Goal: Task Accomplishment & Management: Manage account settings

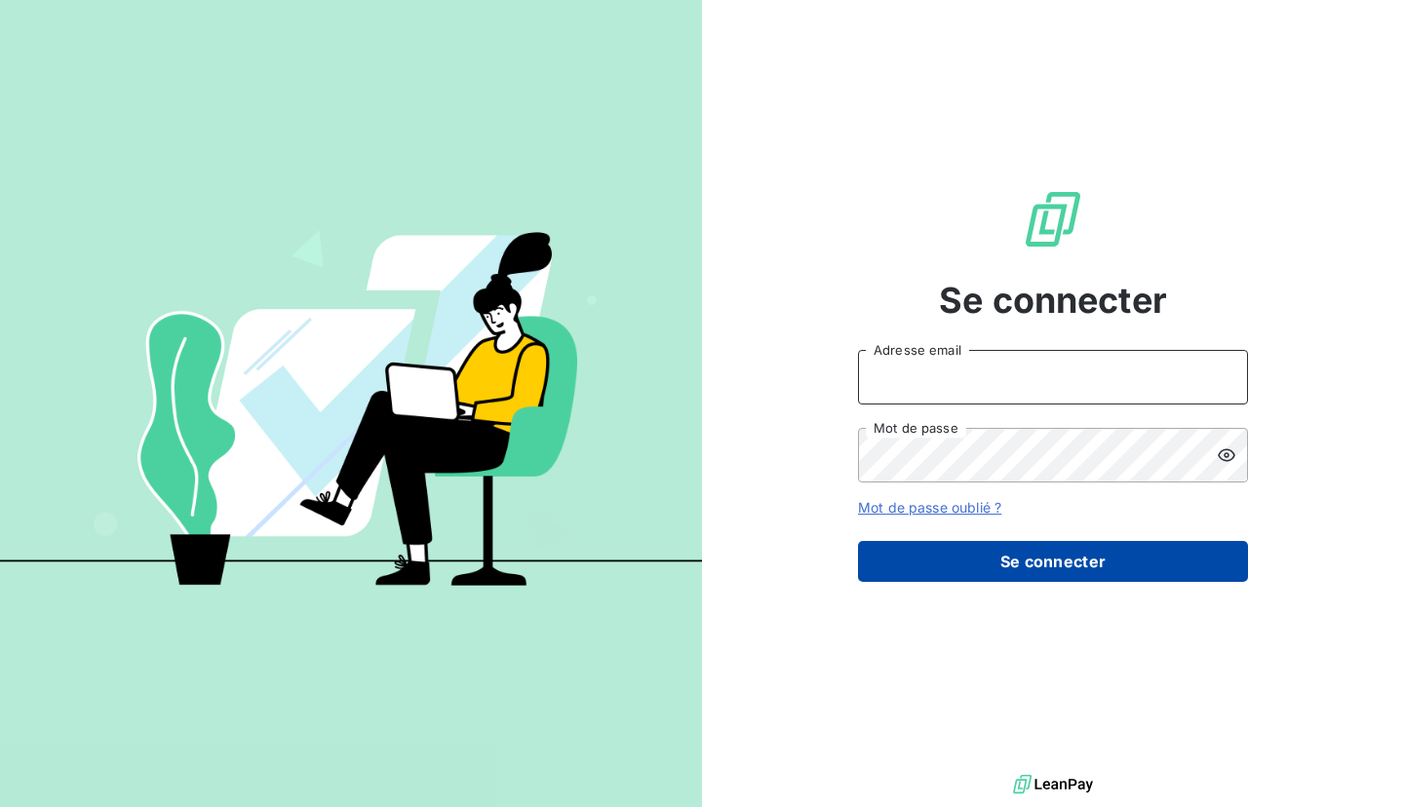
type input "emma.g@lbf.beer"
click at [1004, 565] on button "Se connecter" at bounding box center [1053, 561] width 390 height 41
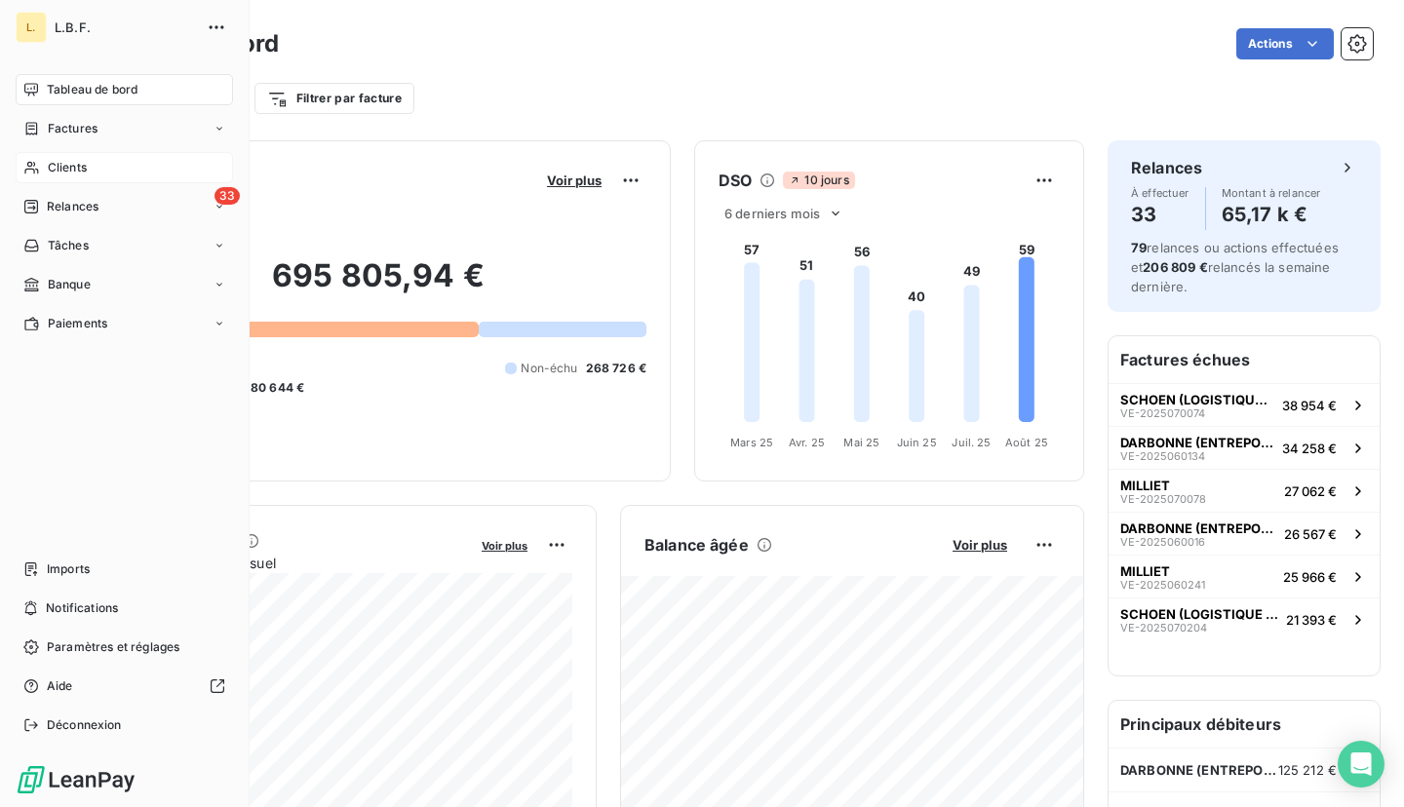
click at [55, 159] on span "Clients" at bounding box center [67, 168] width 39 height 18
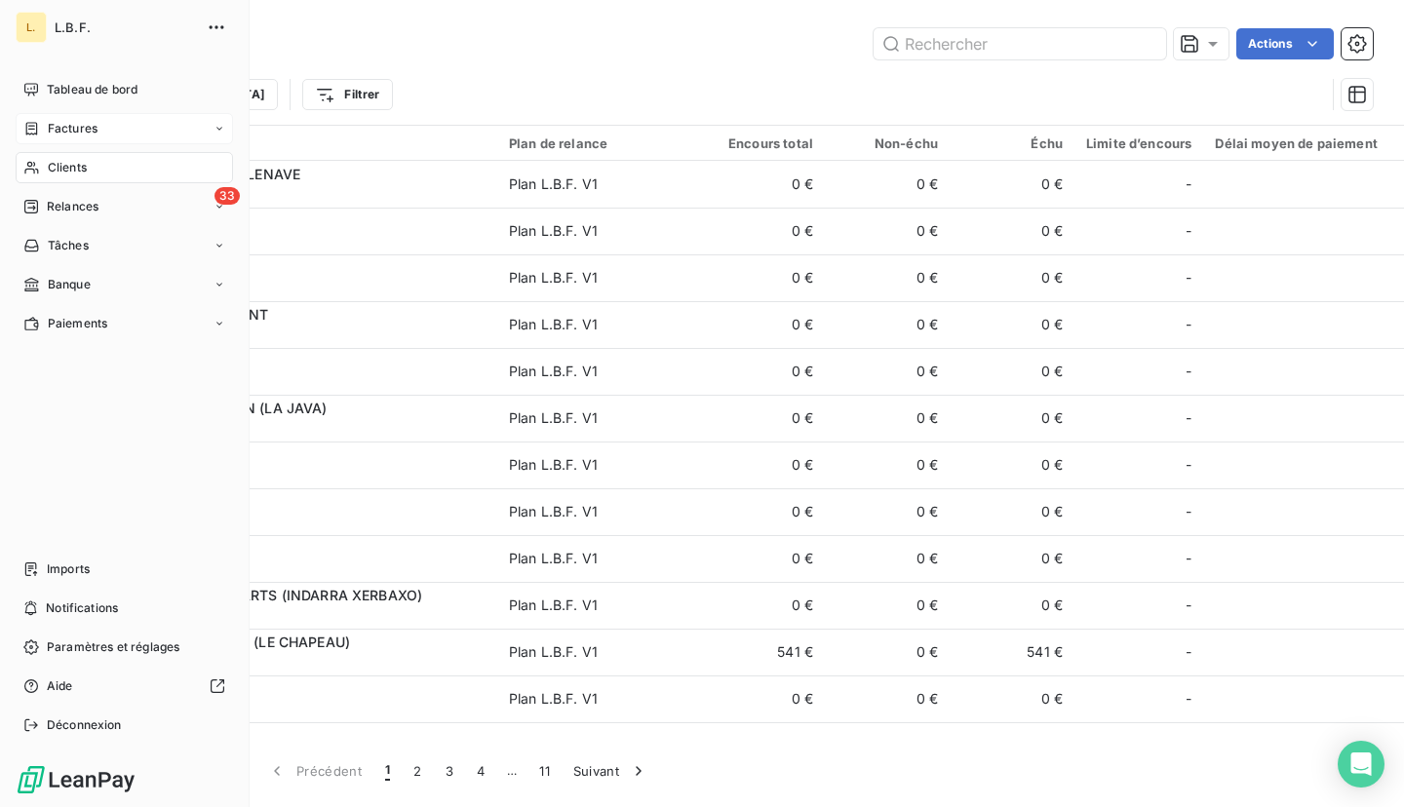
click at [36, 124] on icon at bounding box center [32, 128] width 12 height 13
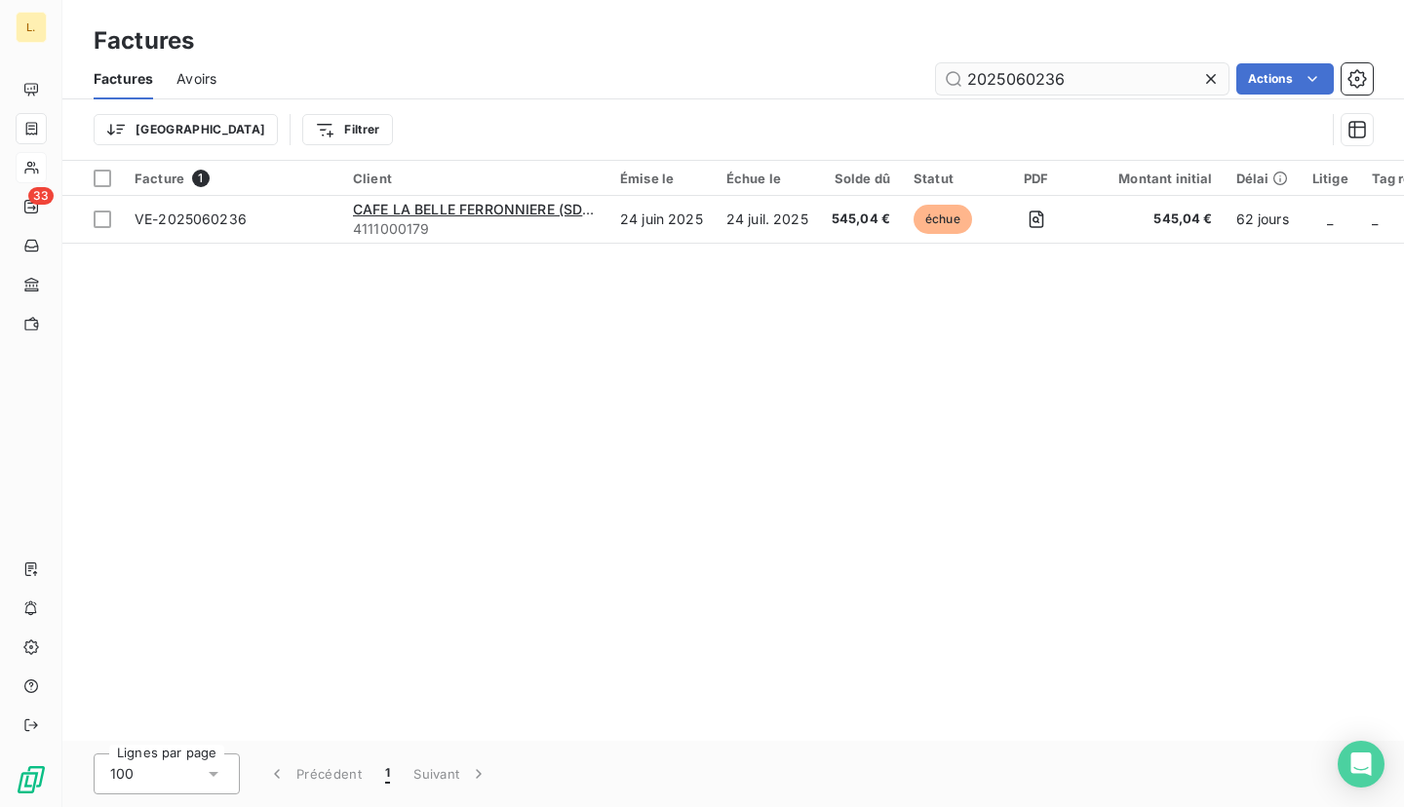
click at [1080, 77] on input "2025060236" at bounding box center [1082, 78] width 293 height 31
type input "2025070024"
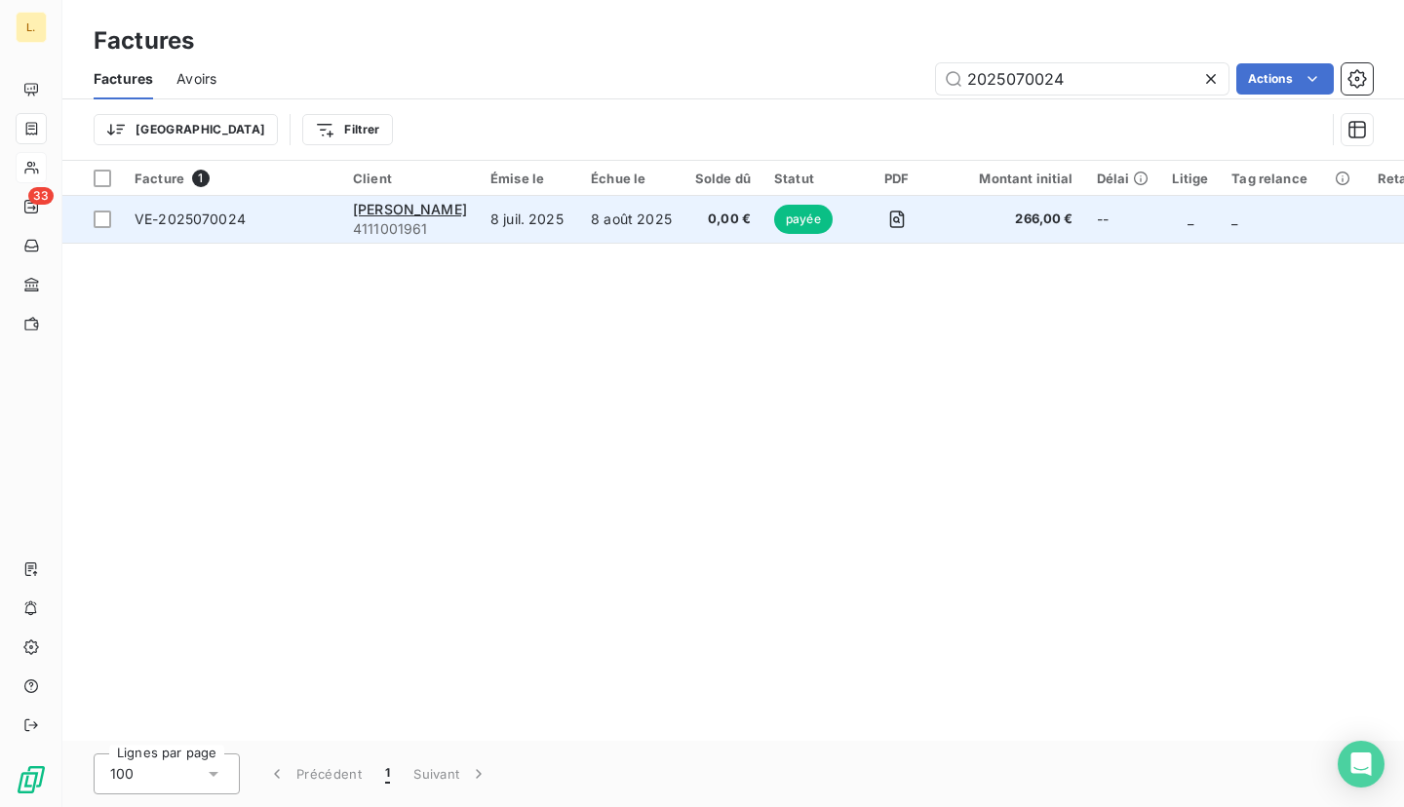
click at [585, 200] on td "8 août 2025" at bounding box center [631, 219] width 104 height 47
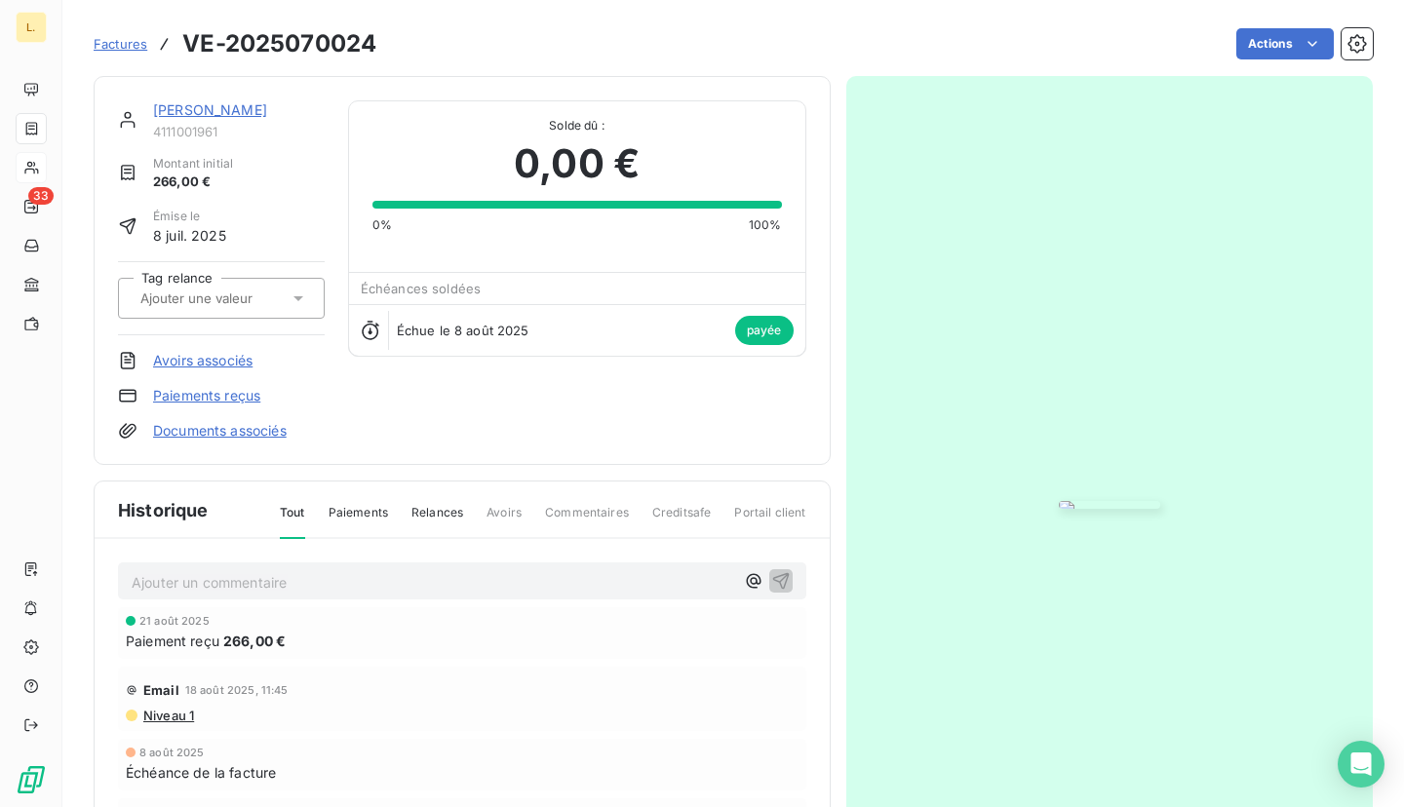
click at [230, 108] on link "DAVID MAMAN" at bounding box center [210, 109] width 114 height 17
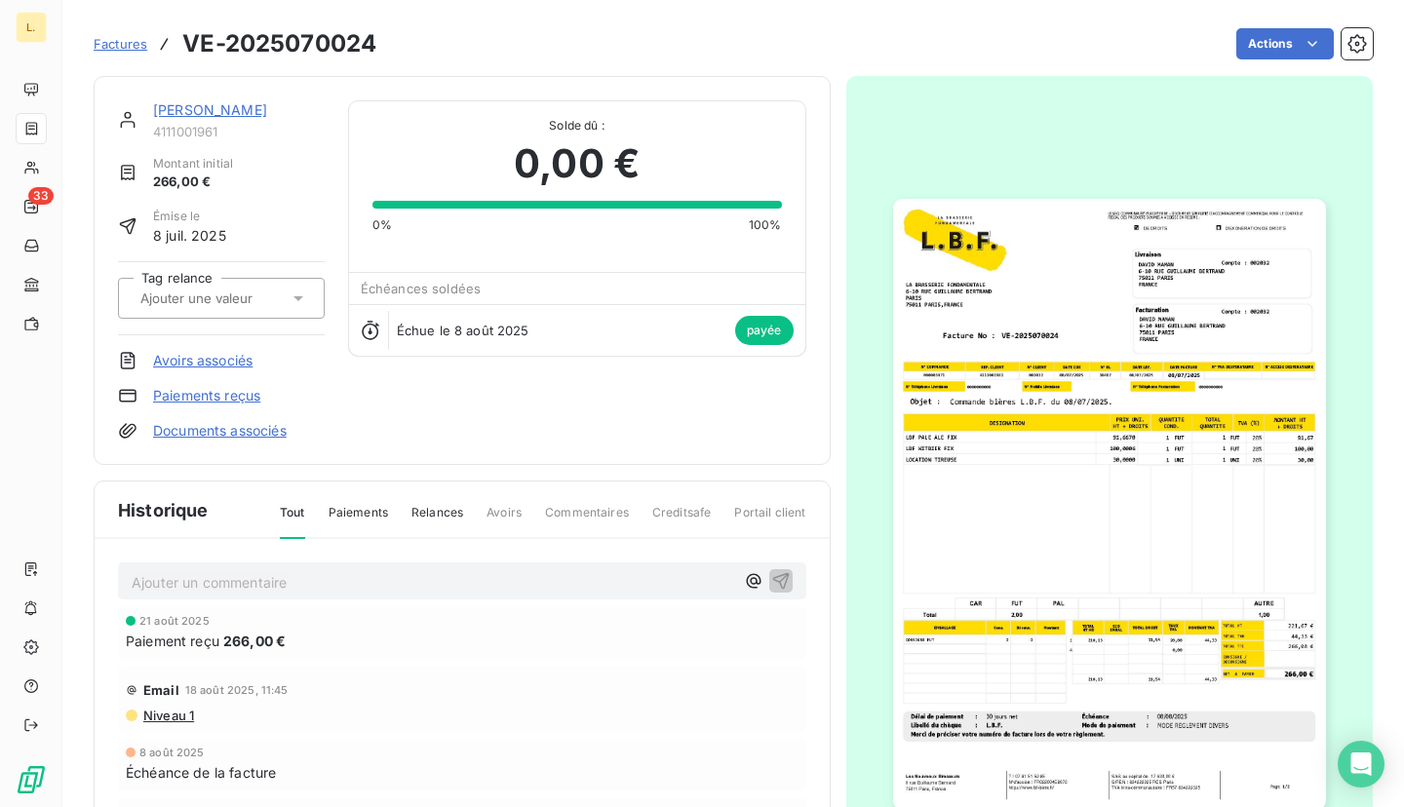
click at [114, 40] on span "Factures" at bounding box center [121, 44] width 54 height 16
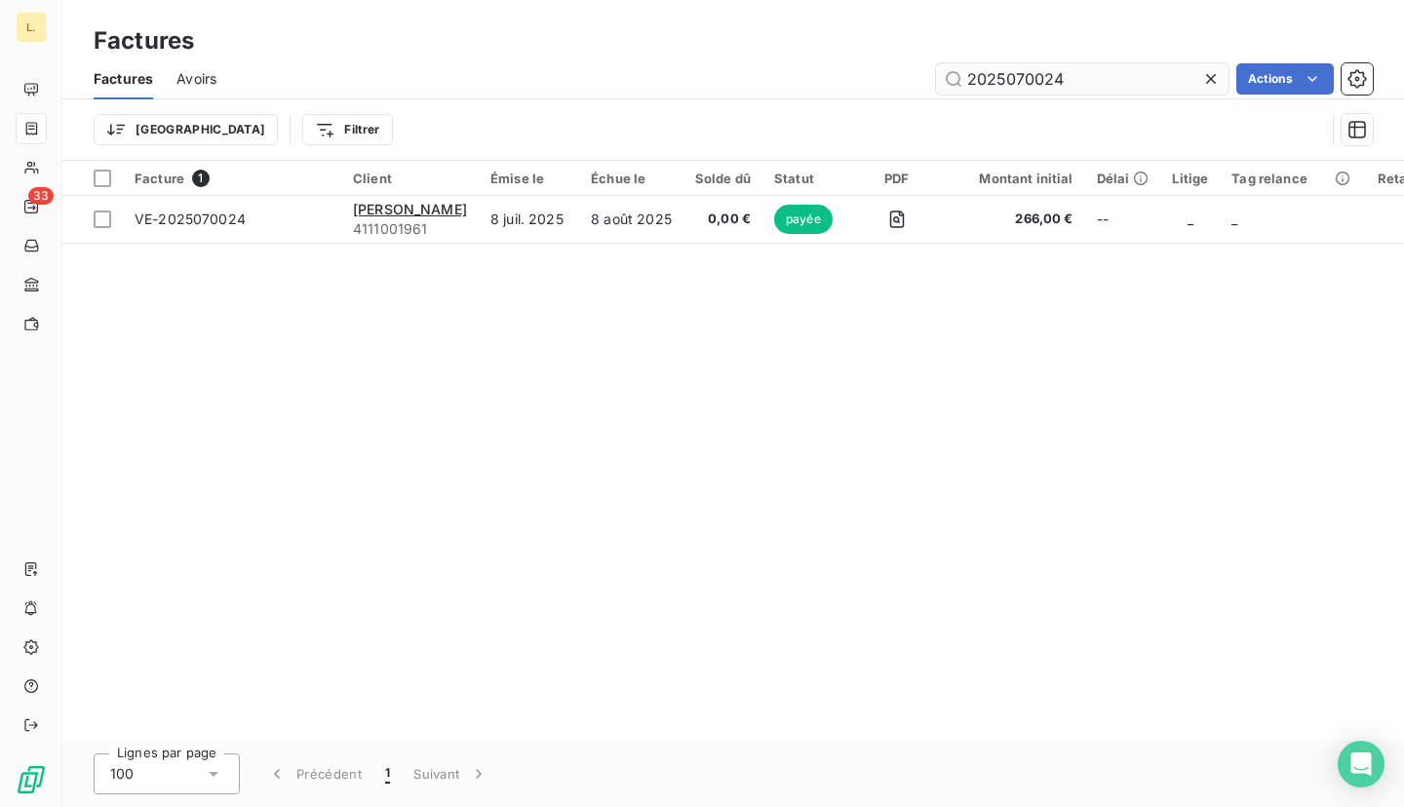
click at [1079, 75] on input "2025070024" at bounding box center [1082, 78] width 293 height 31
type input "darbonne"
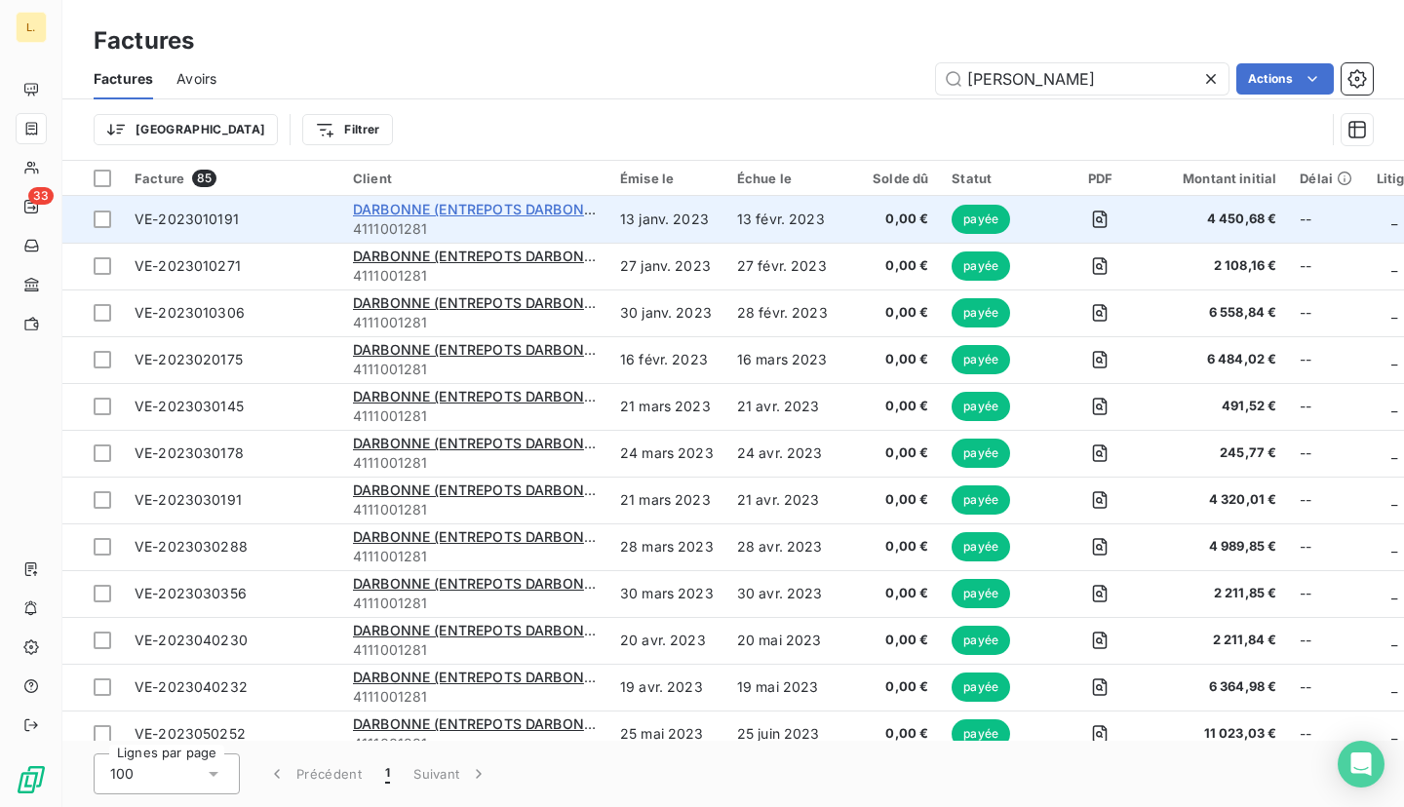
click at [549, 210] on span "DARBONNE (ENTREPOTS DARBONNE)" at bounding box center [480, 209] width 255 height 17
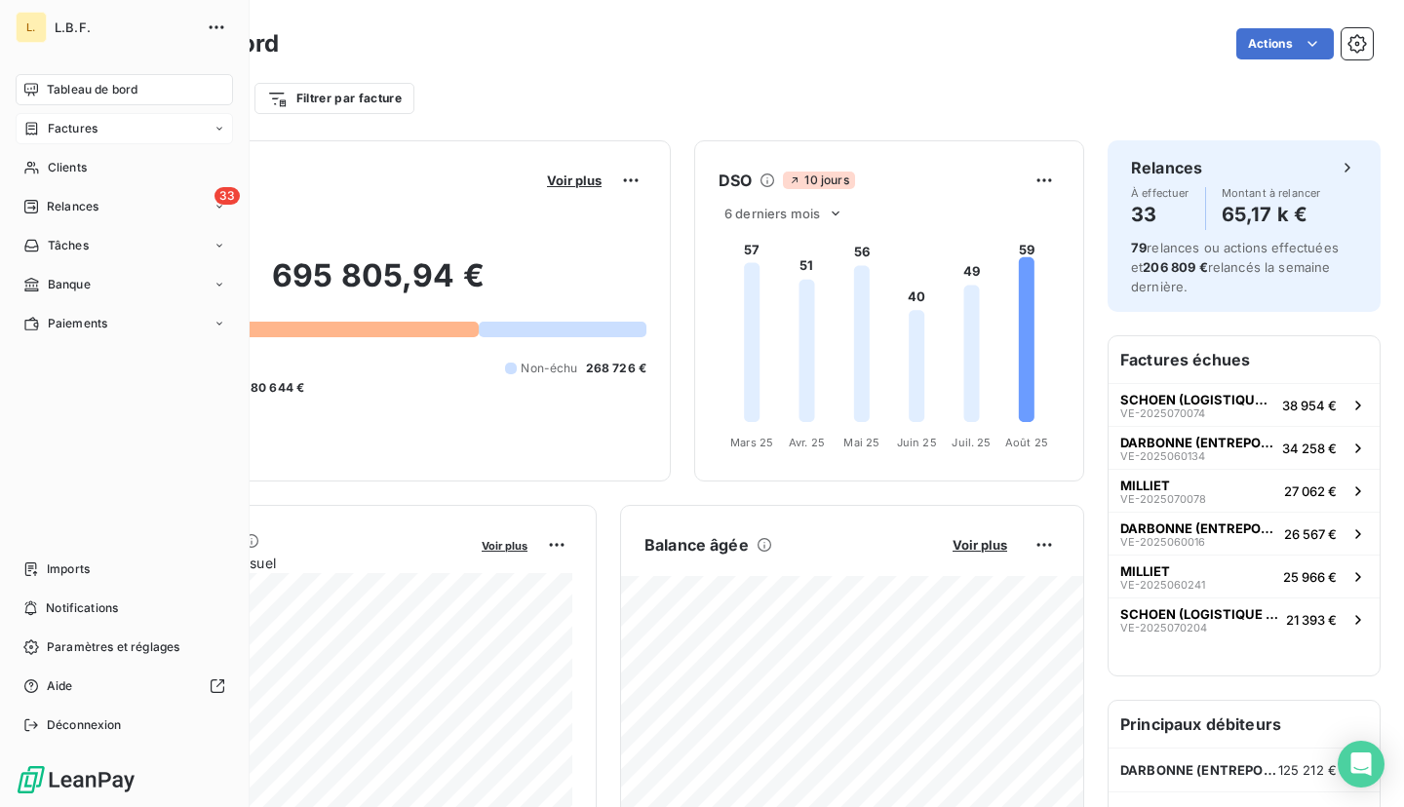
click at [43, 132] on div "Factures" at bounding box center [60, 129] width 74 height 18
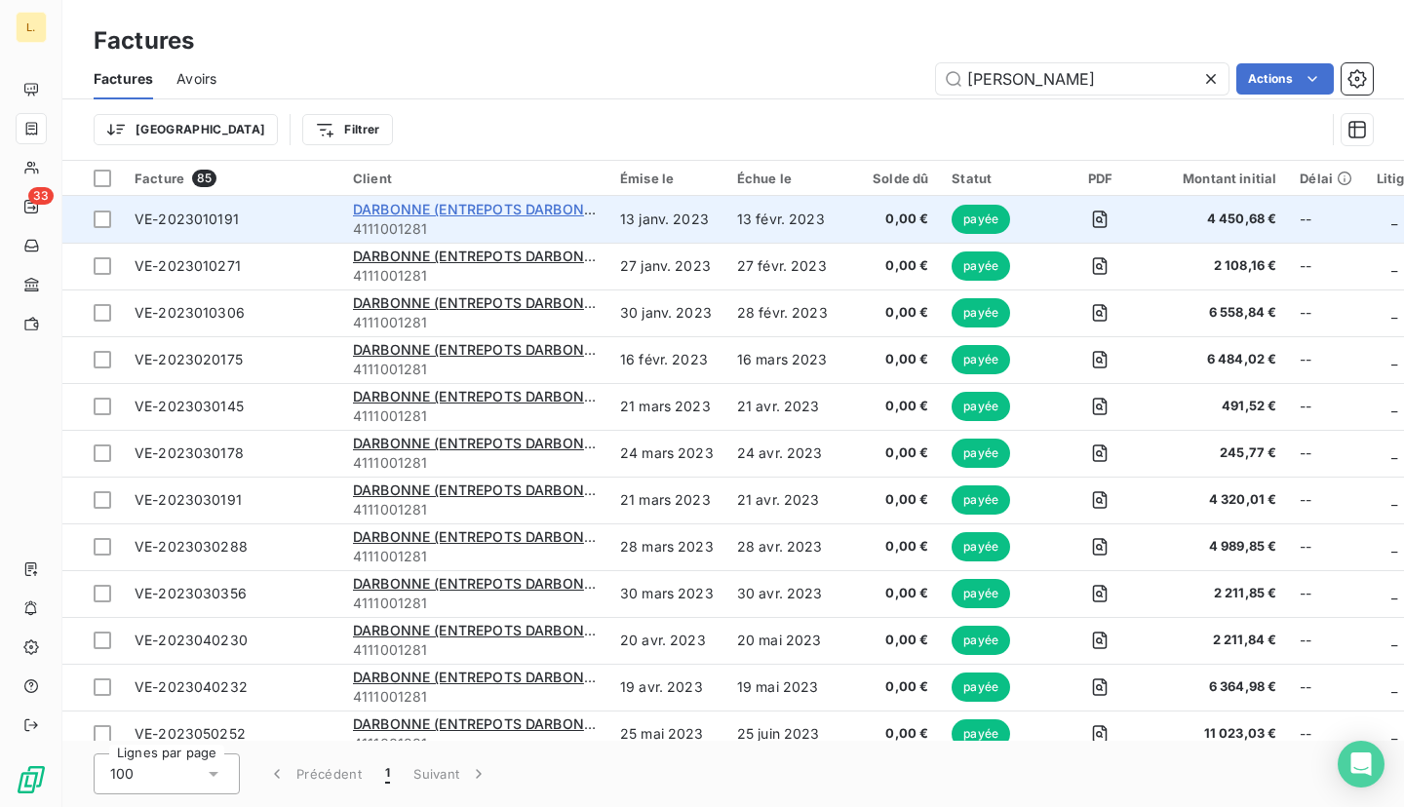
click at [516, 204] on span "DARBONNE (ENTREPOTS DARBONNE)" at bounding box center [480, 209] width 255 height 17
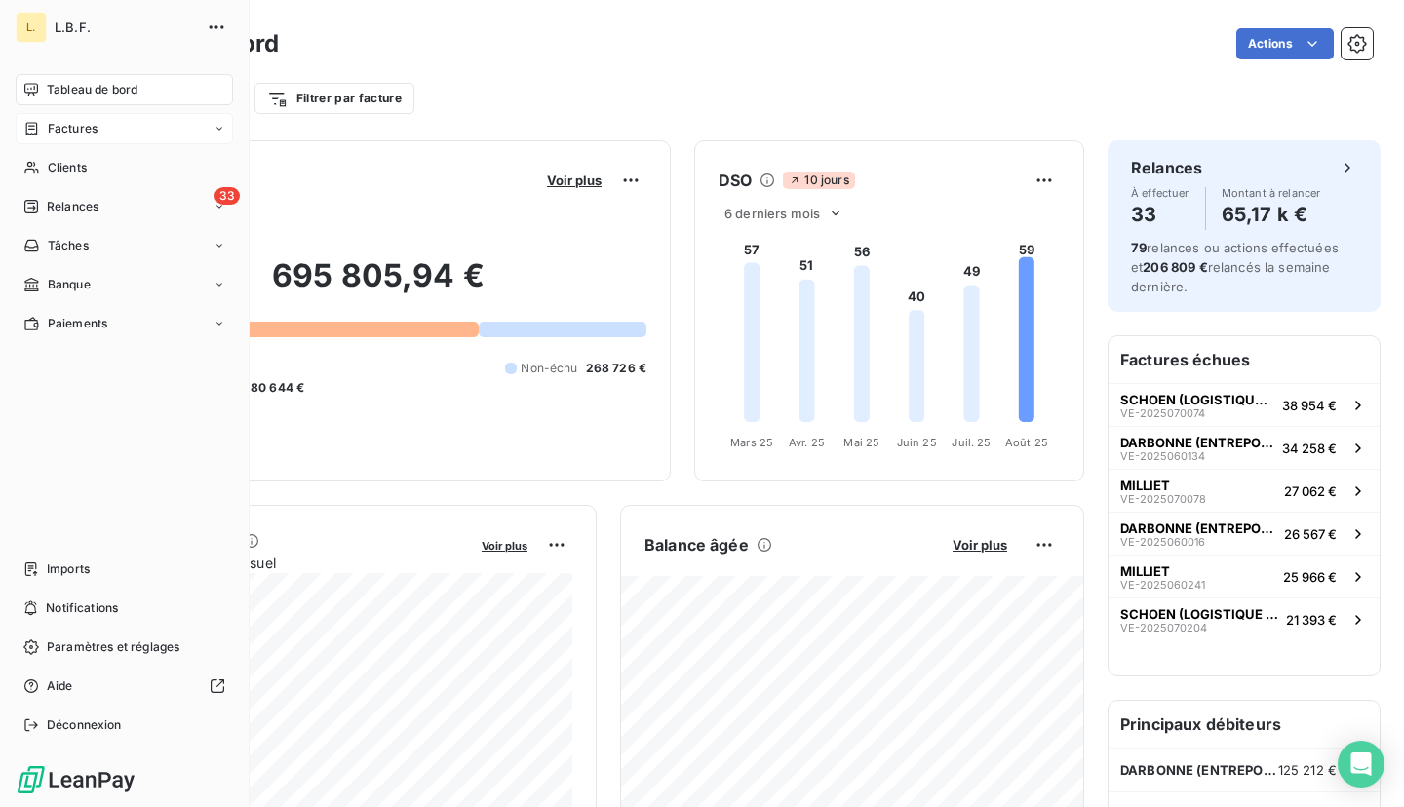
click at [70, 133] on span "Factures" at bounding box center [73, 129] width 50 height 18
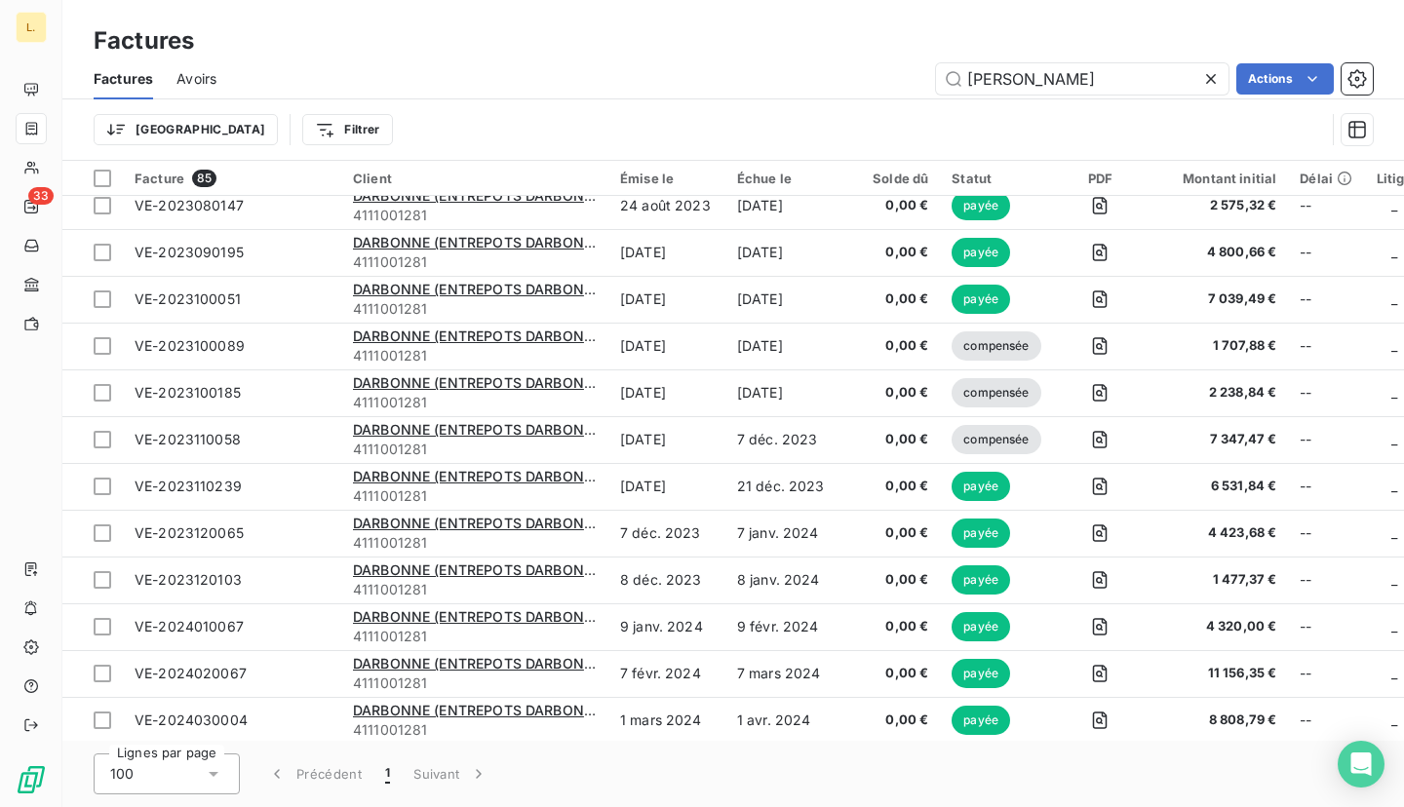
scroll to position [862, 0]
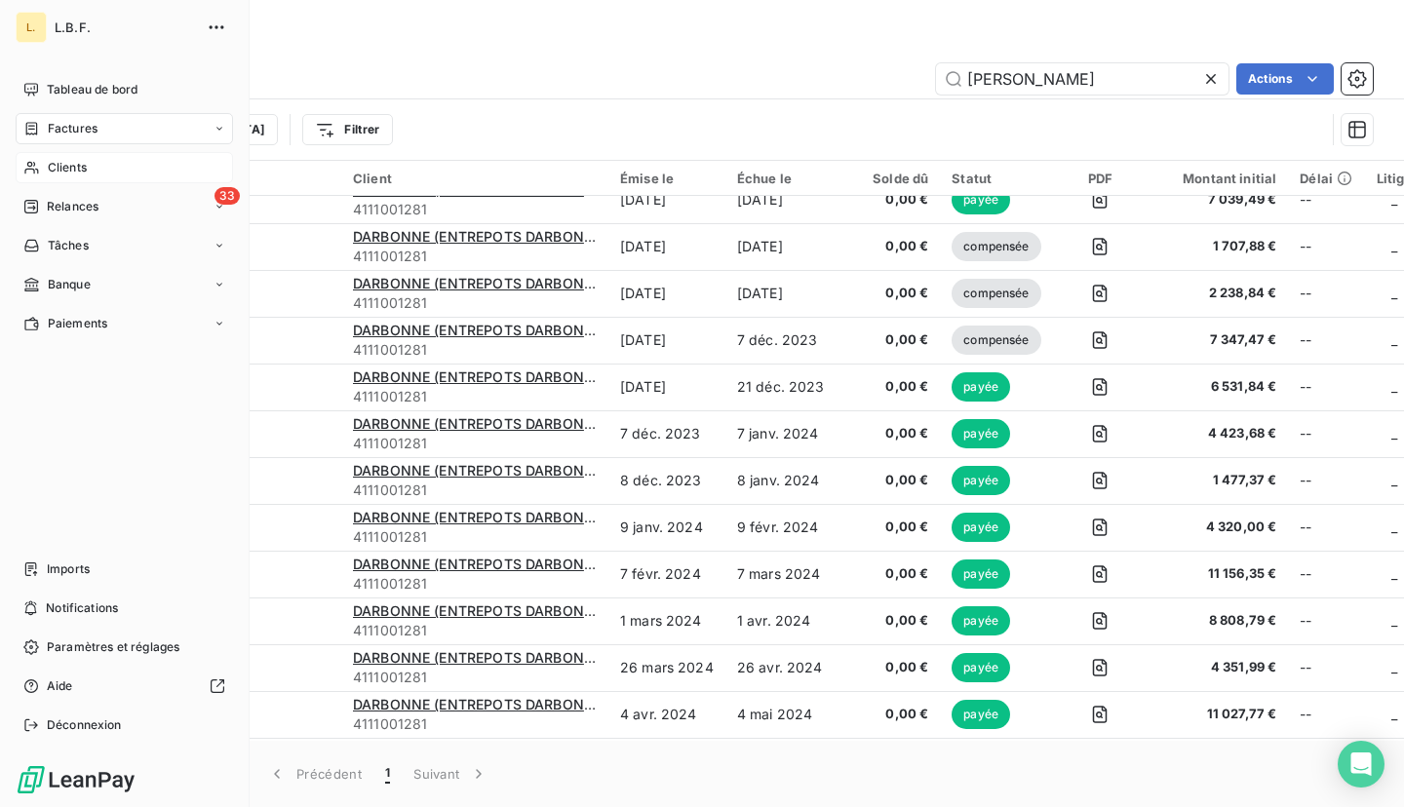
click at [48, 160] on span "Clients" at bounding box center [67, 168] width 39 height 18
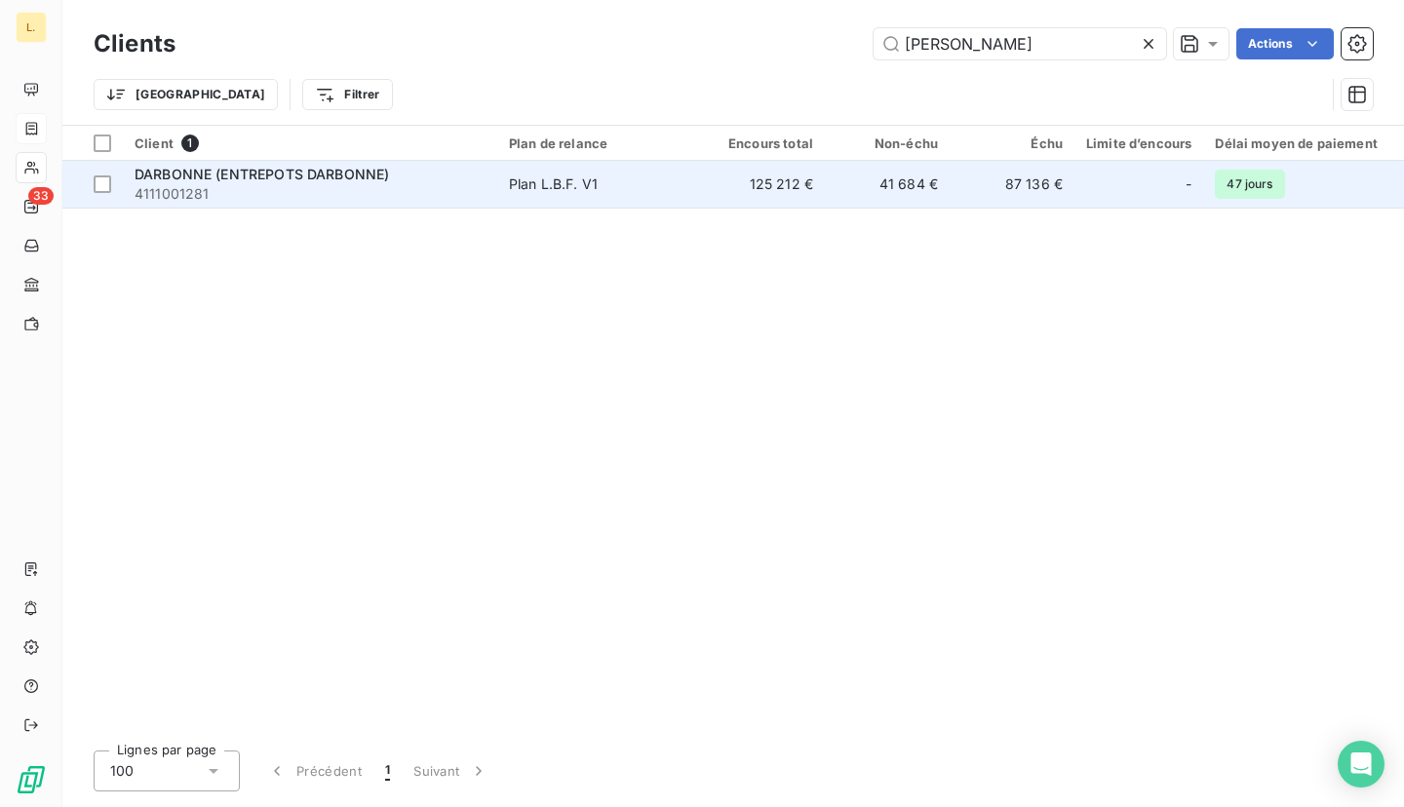
type input "[PERSON_NAME]"
click at [605, 195] on td "Plan L.B.F. V1" at bounding box center [598, 184] width 203 height 47
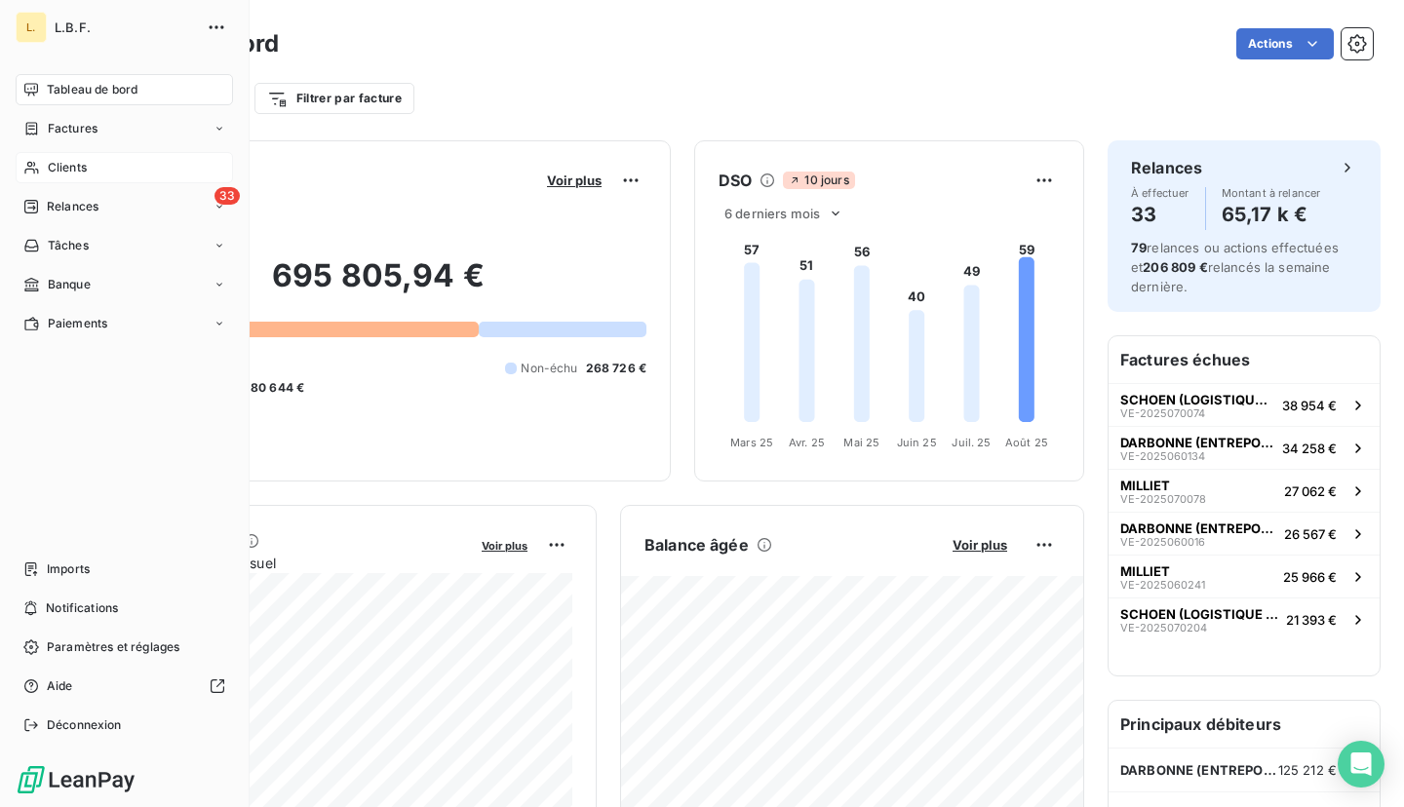
click at [39, 170] on div "Clients" at bounding box center [124, 167] width 217 height 31
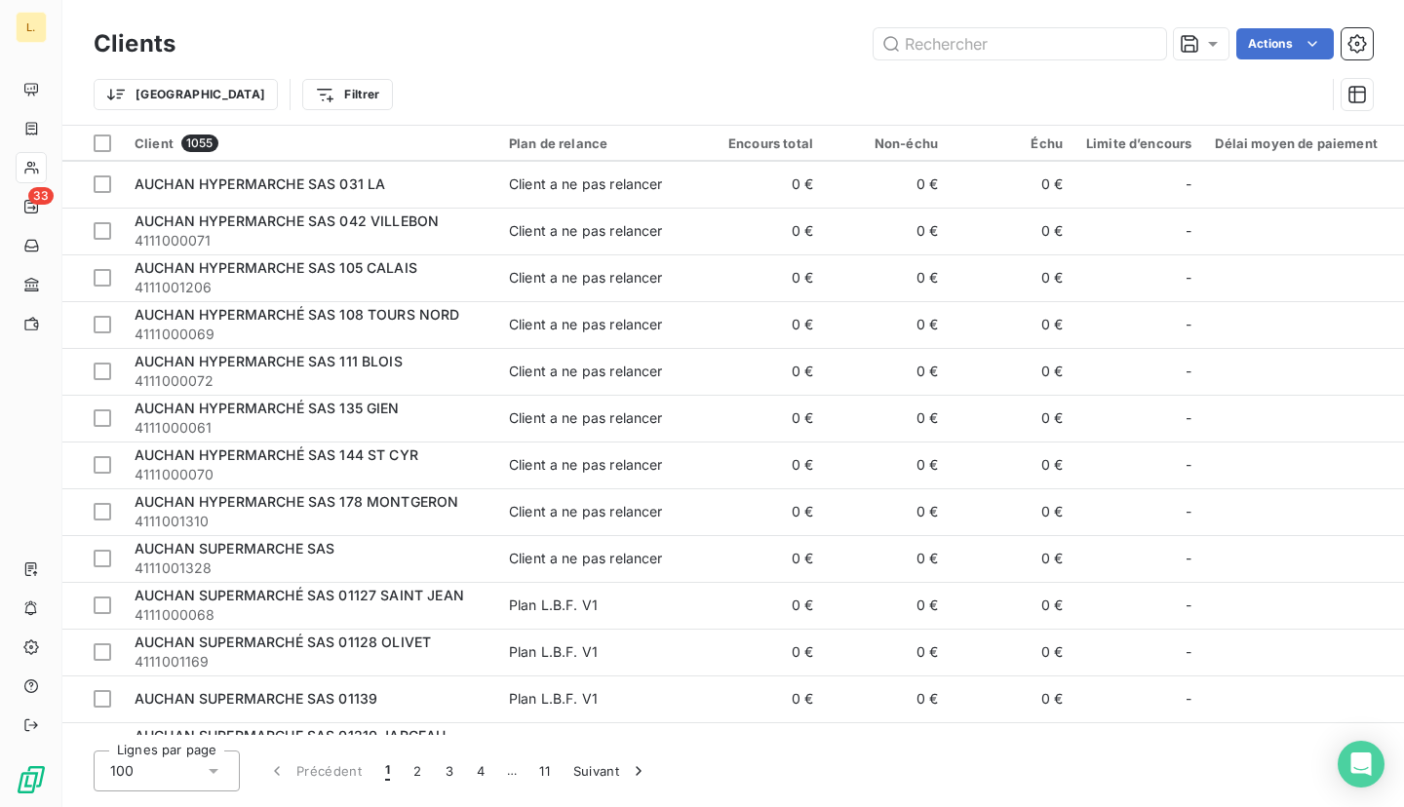
scroll to position [4114, 0]
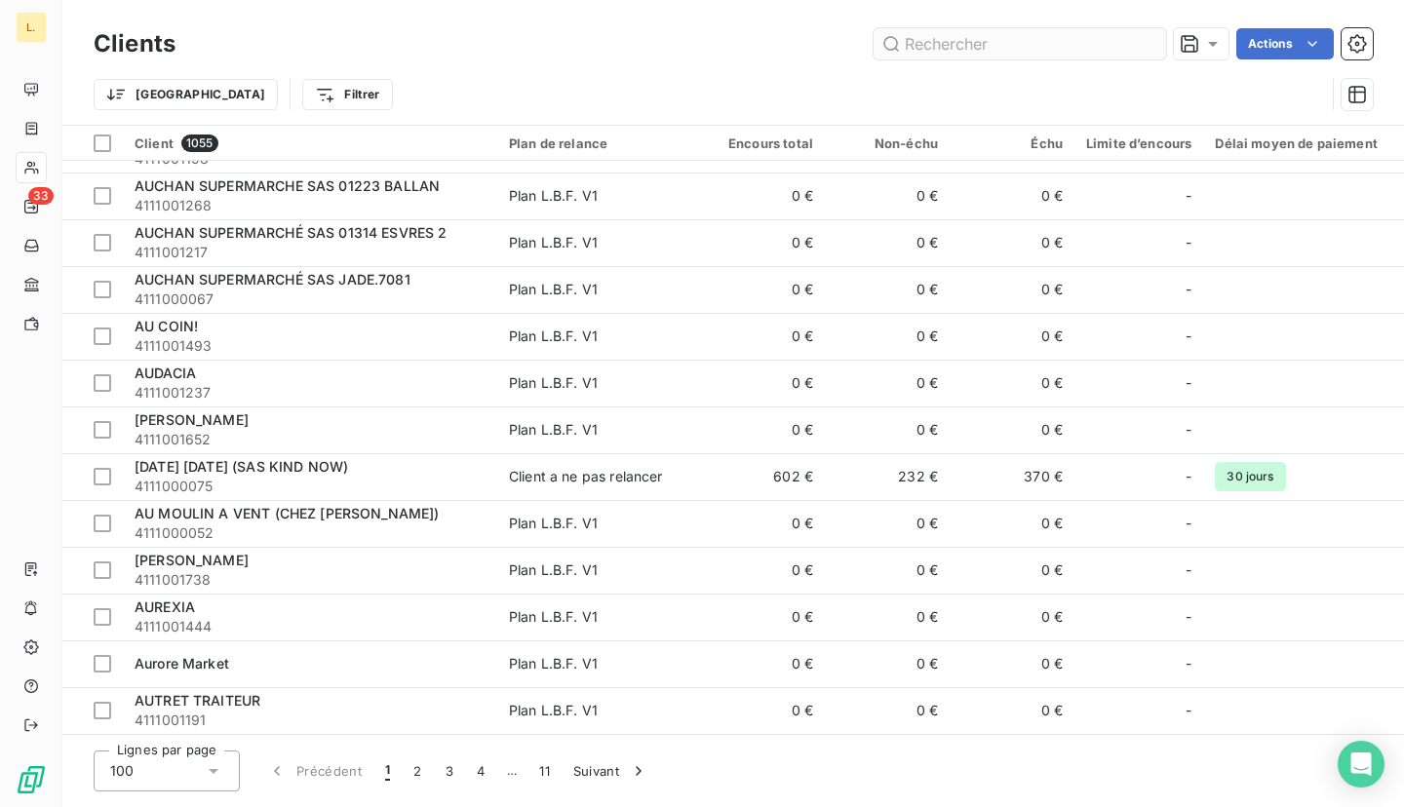
click at [950, 49] on input "text" at bounding box center [1020, 43] width 293 height 31
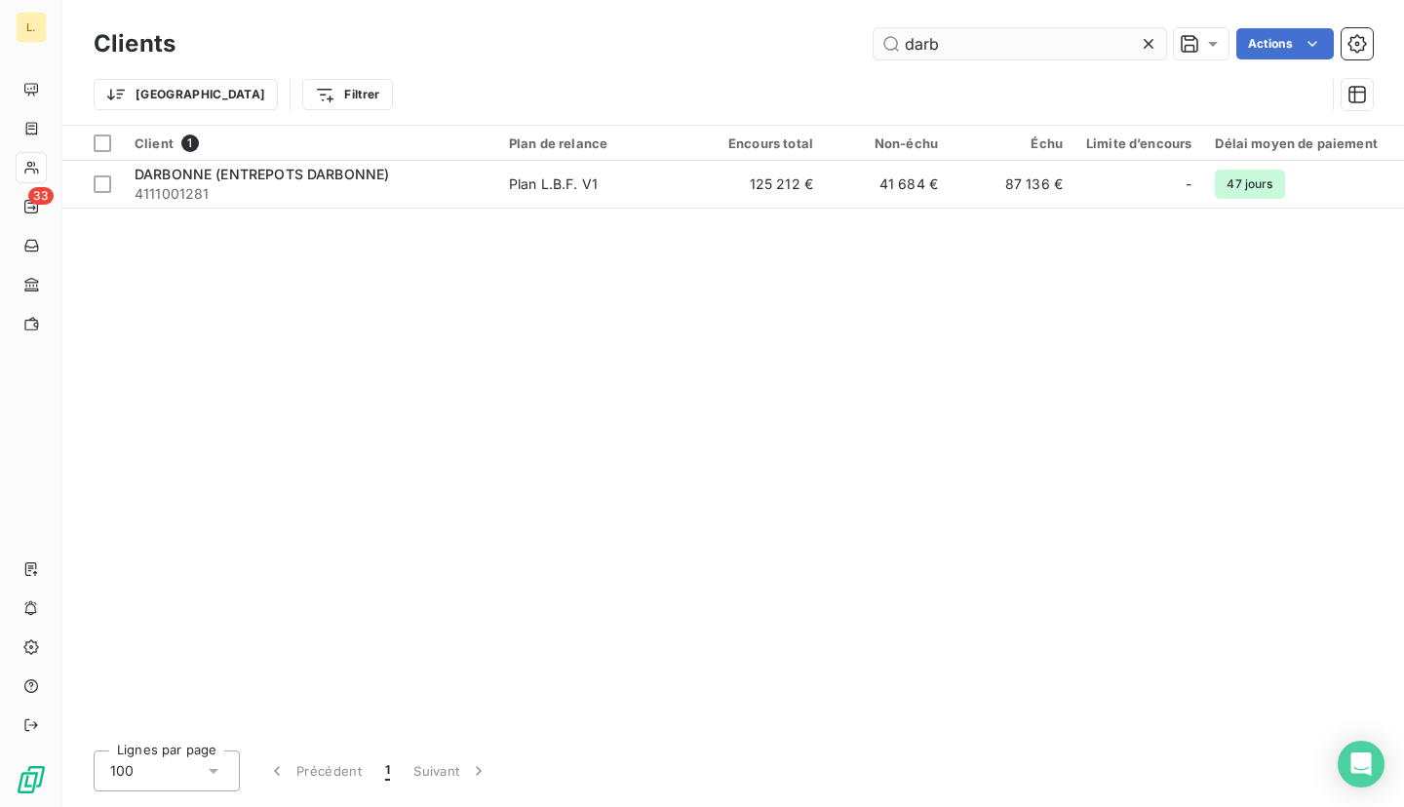
scroll to position [0, 0]
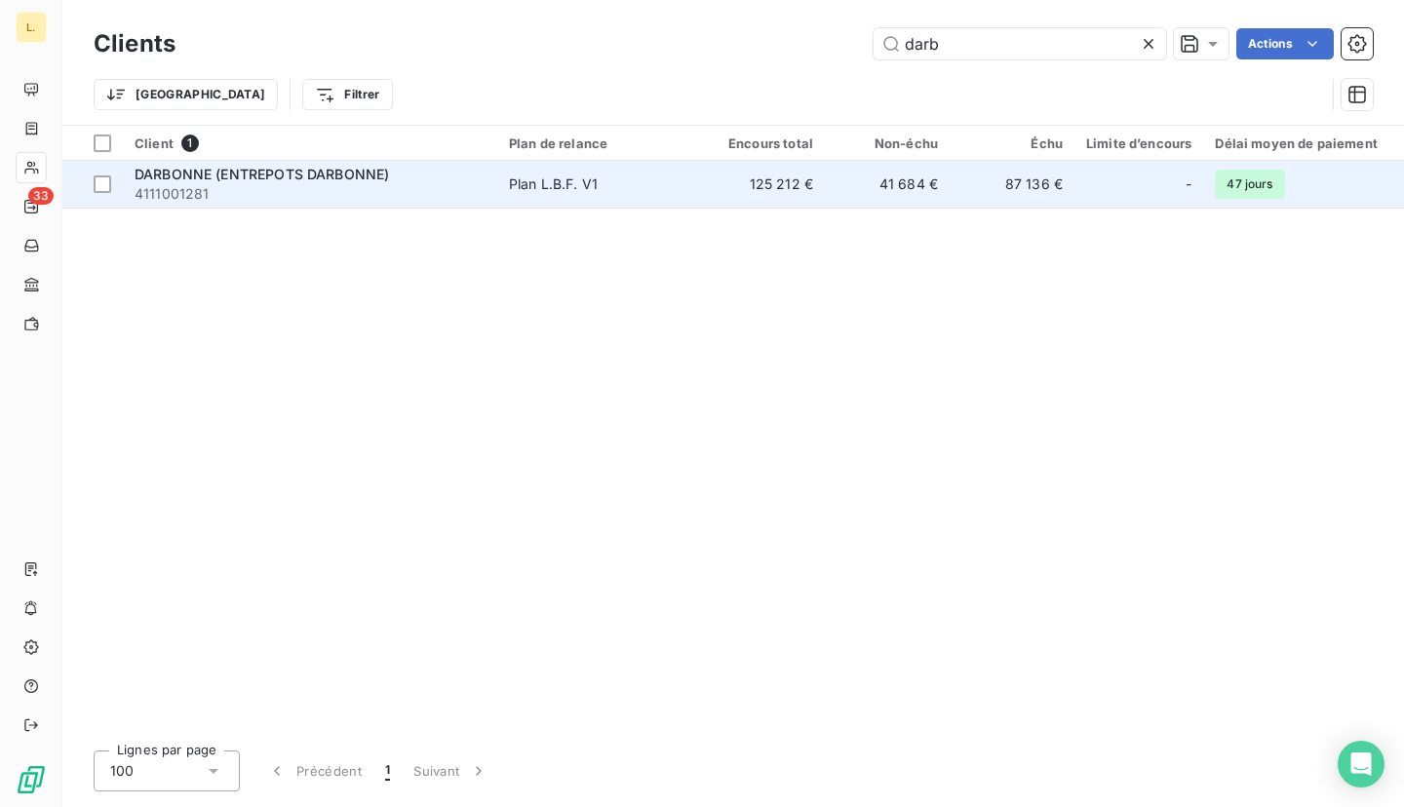
type input "darb"
click at [259, 178] on span "DARBONNE (ENTREPOTS DARBONNE)" at bounding box center [262, 174] width 255 height 17
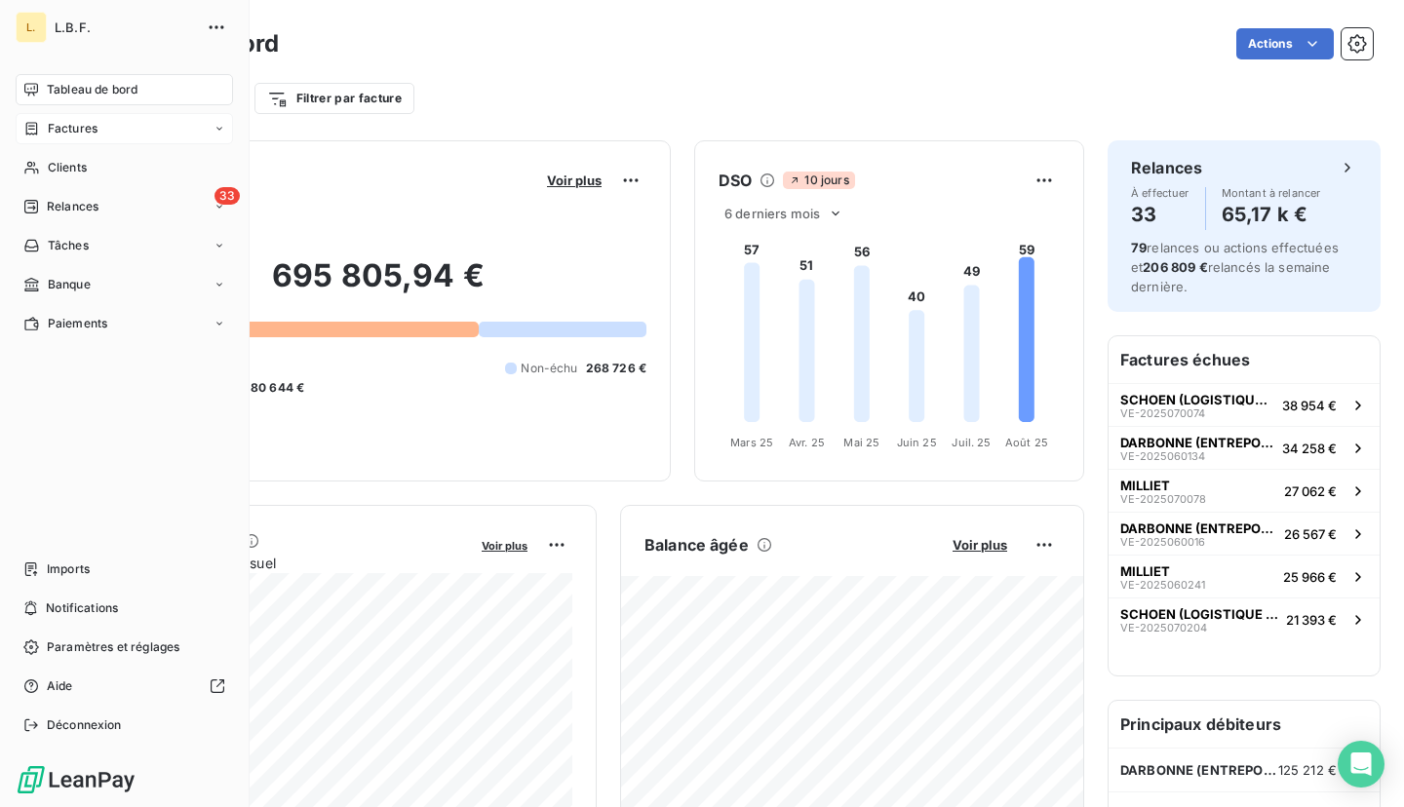
click at [40, 120] on div "Factures" at bounding box center [60, 129] width 74 height 18
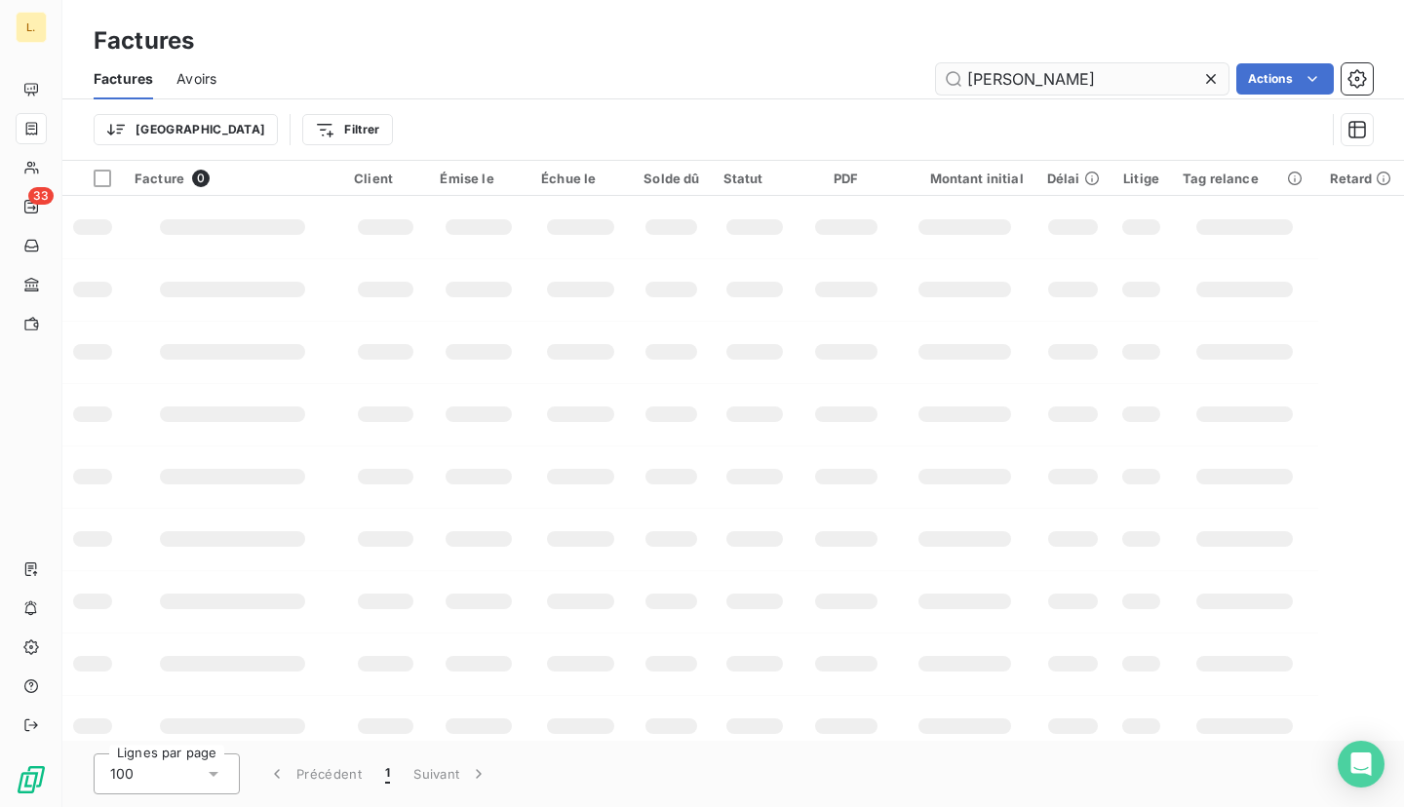
click at [1109, 81] on input "[PERSON_NAME]" at bounding box center [1082, 78] width 293 height 31
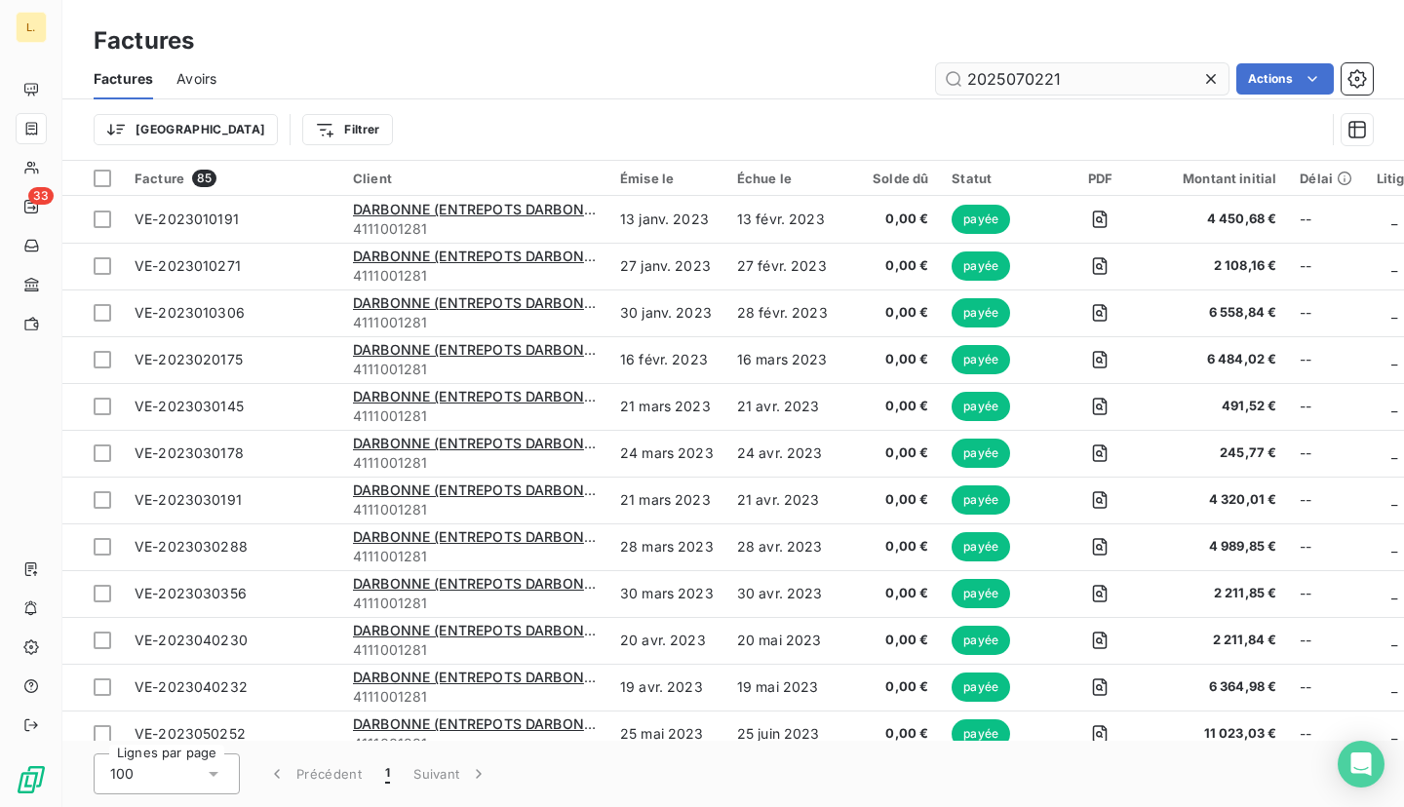
type input "2025070221"
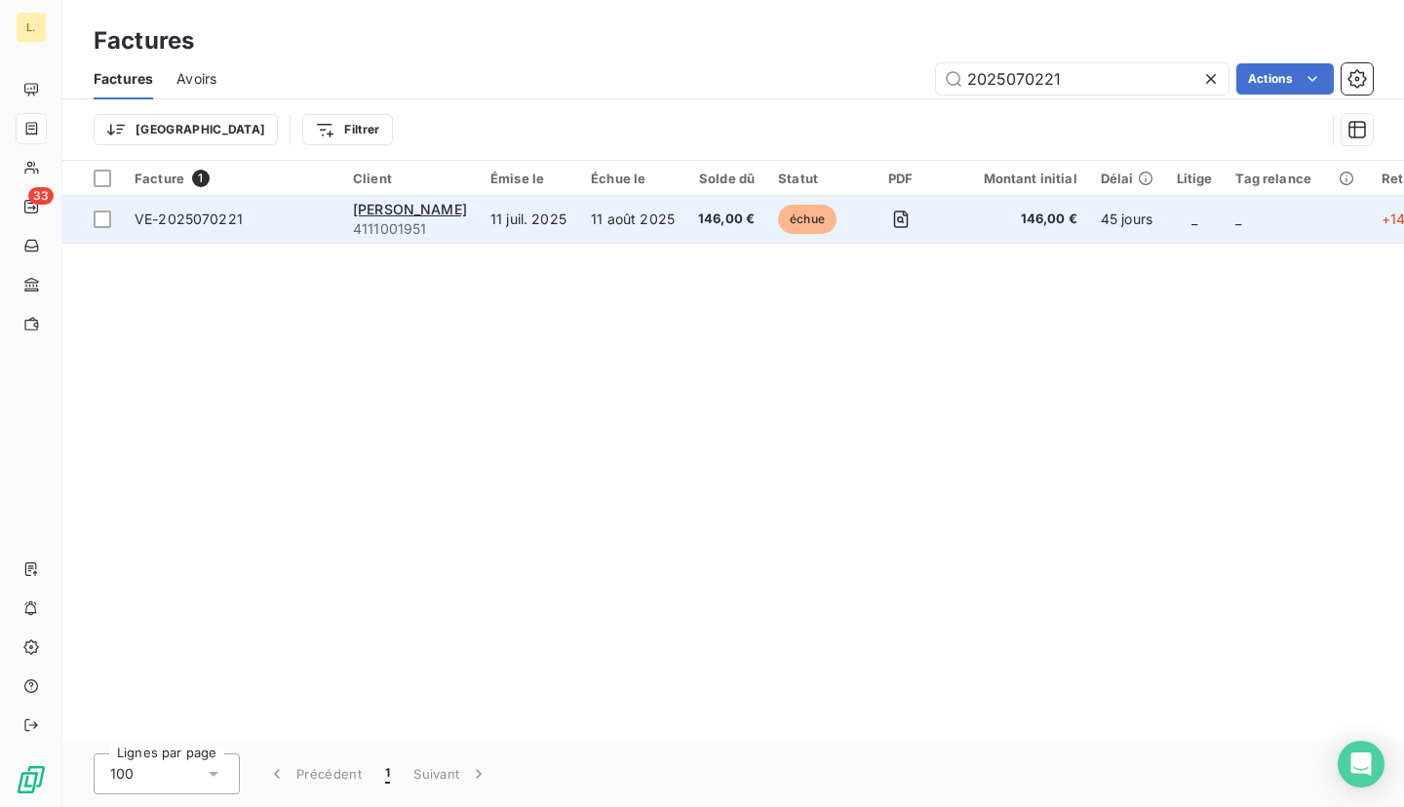
click at [550, 205] on td "11 juil. 2025" at bounding box center [529, 219] width 100 height 47
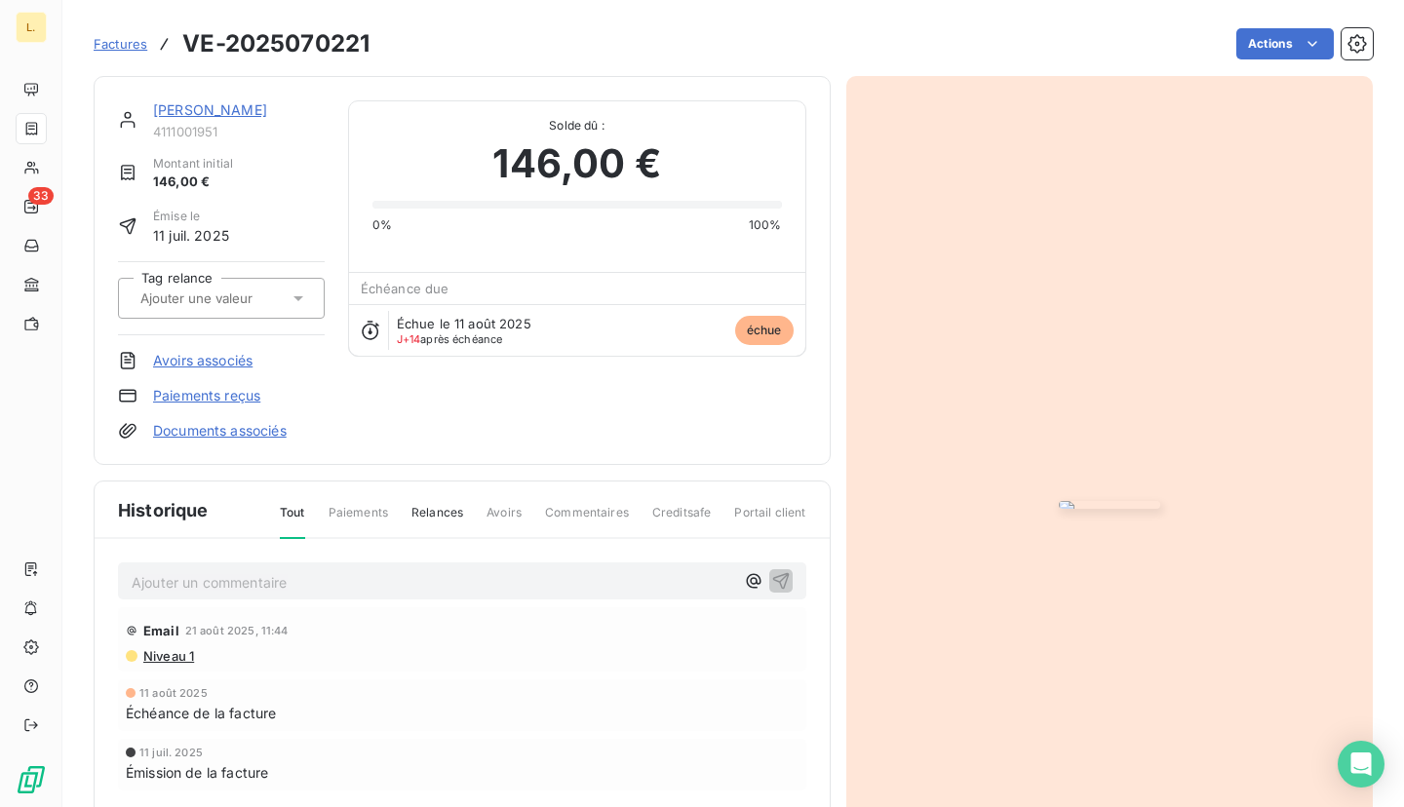
click at [226, 395] on link "Paiements reçus" at bounding box center [206, 396] width 107 height 20
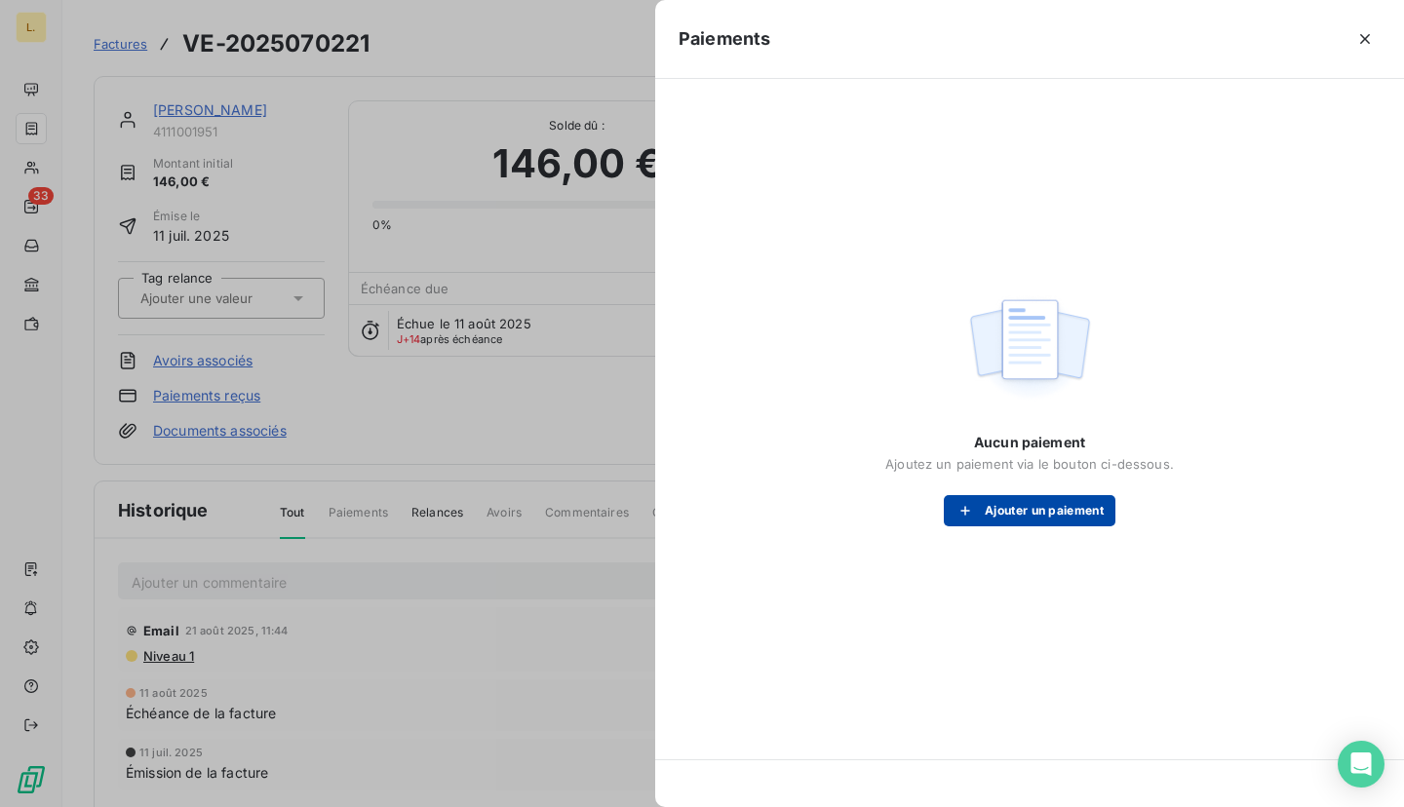
click at [1050, 513] on button "Ajouter un paiement" at bounding box center [1030, 510] width 172 height 31
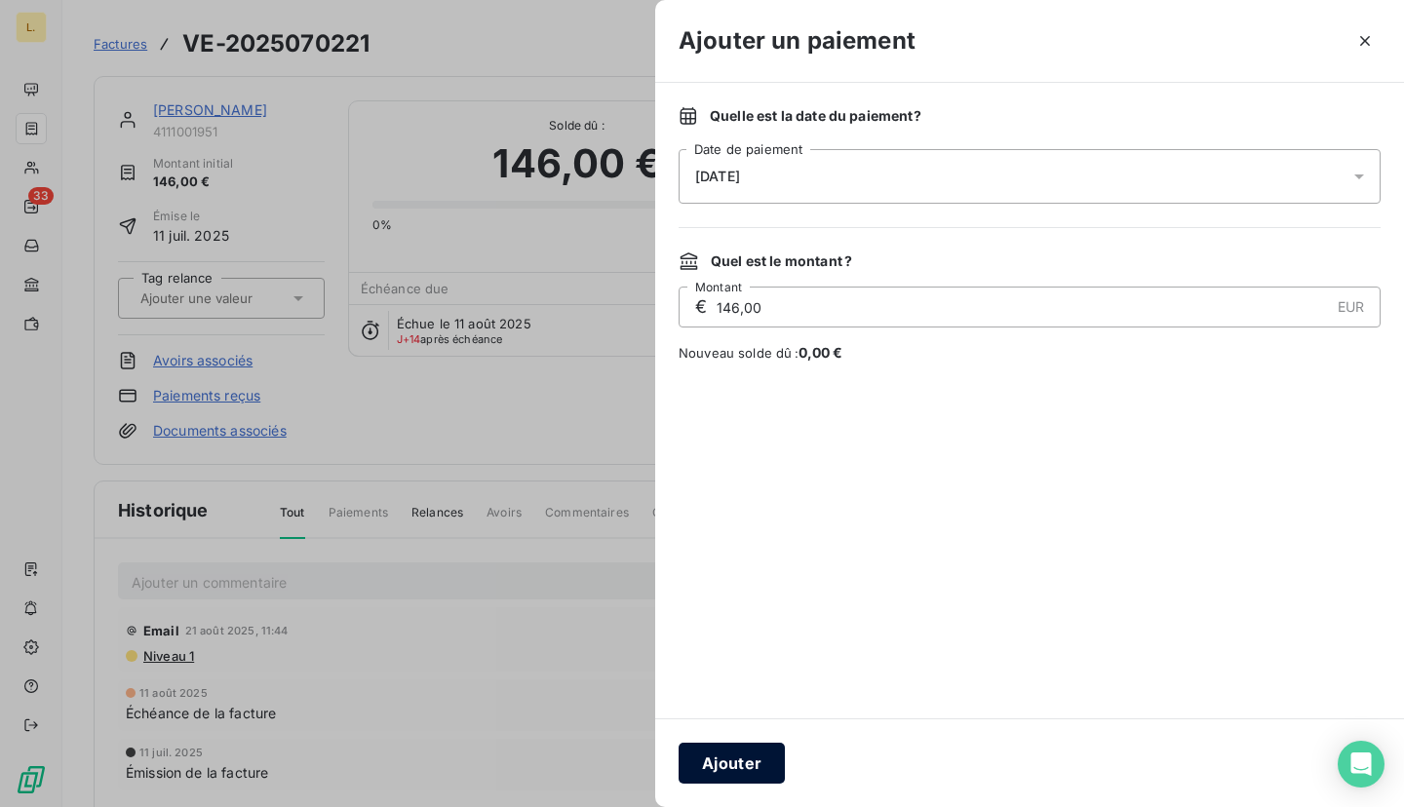
click at [744, 765] on button "Ajouter" at bounding box center [732, 763] width 106 height 41
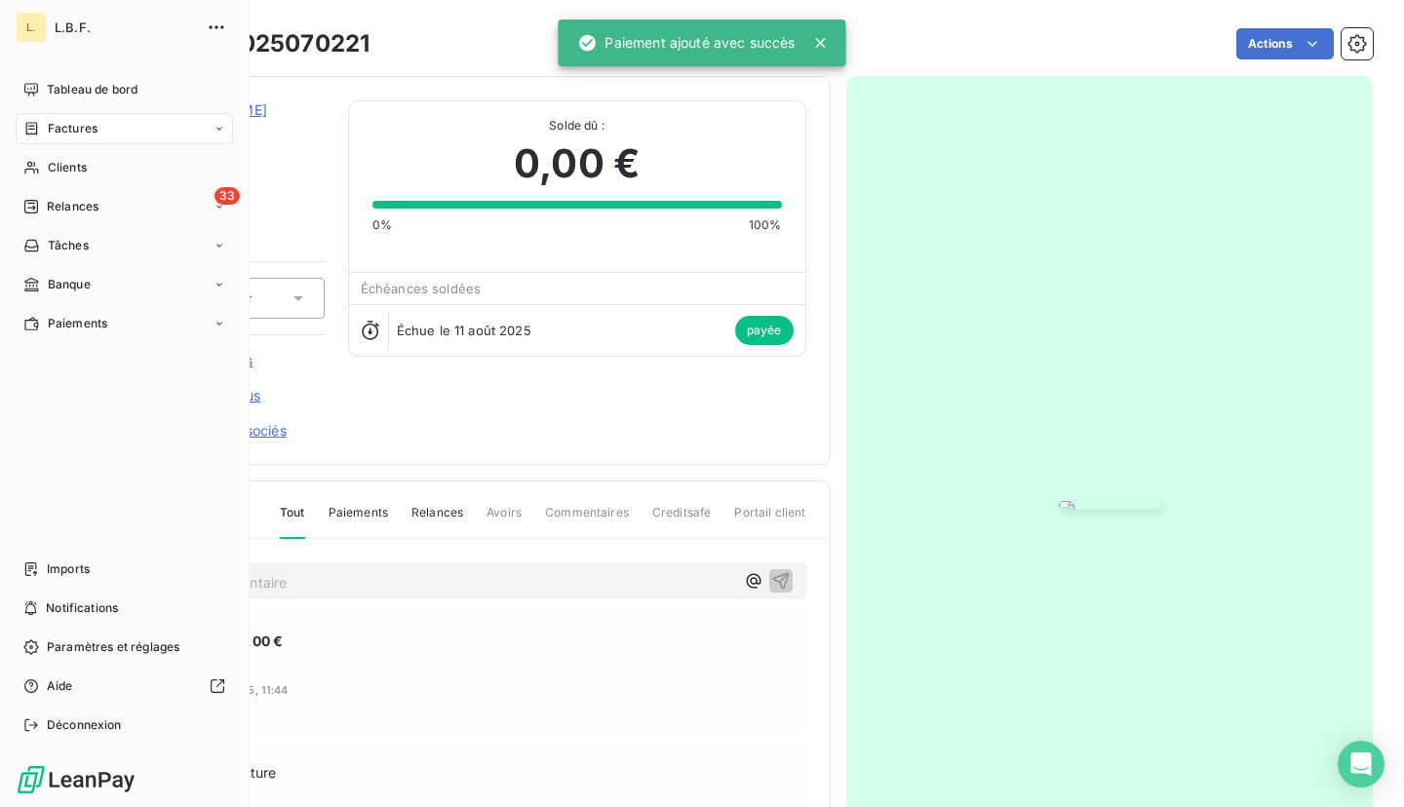
click at [22, 141] on div "Factures" at bounding box center [124, 128] width 217 height 31
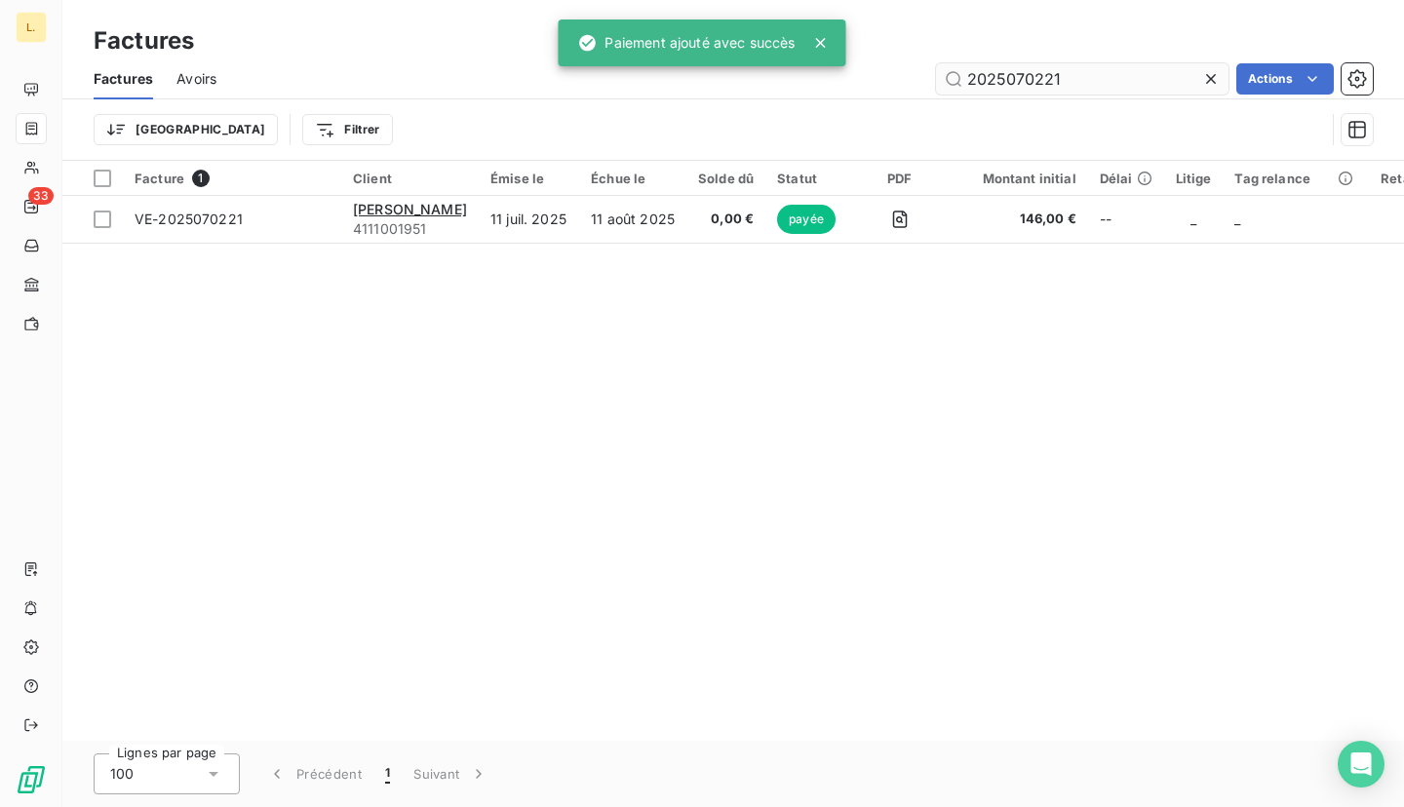
click at [1093, 80] on input "2025070221" at bounding box center [1082, 78] width 293 height 31
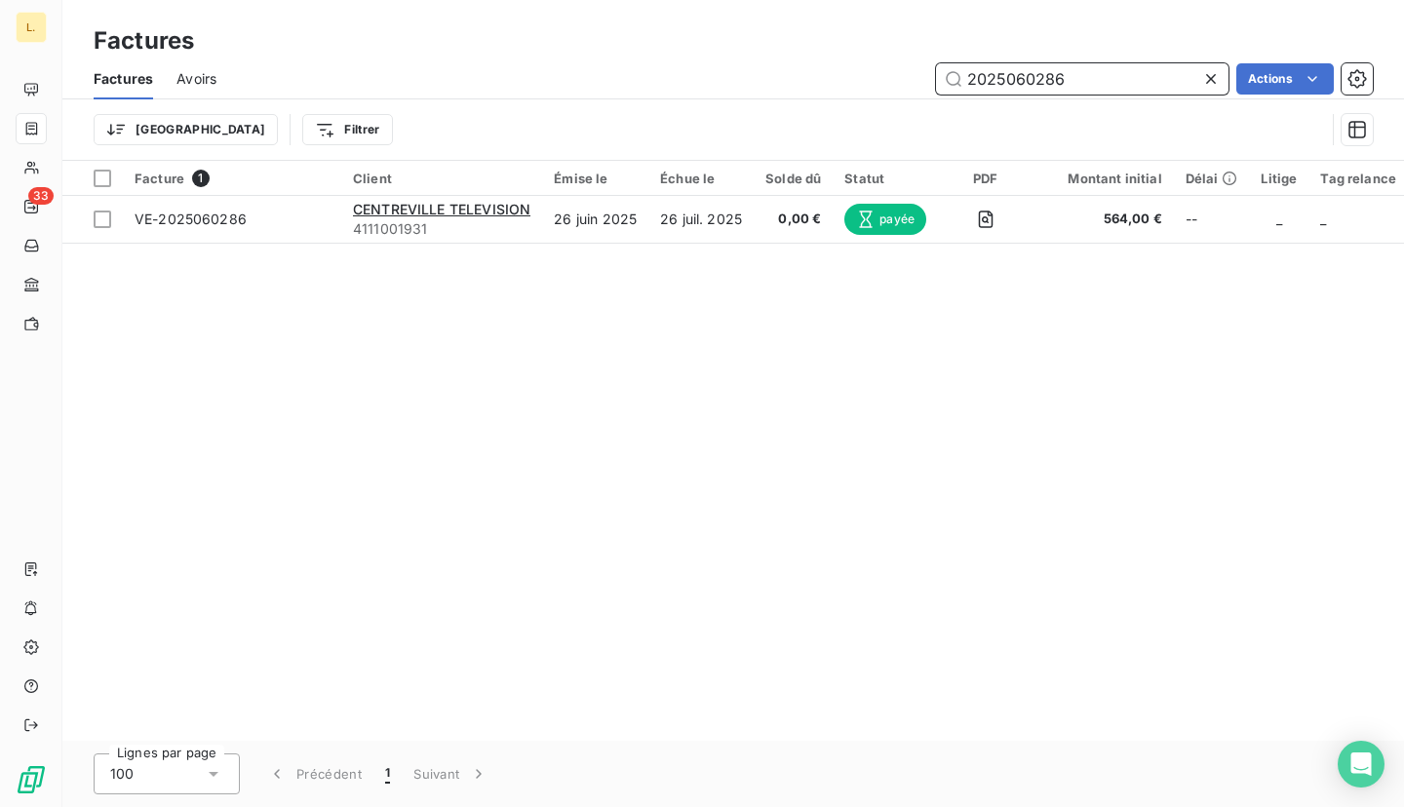
click at [1117, 78] on input "2025060286" at bounding box center [1082, 78] width 293 height 31
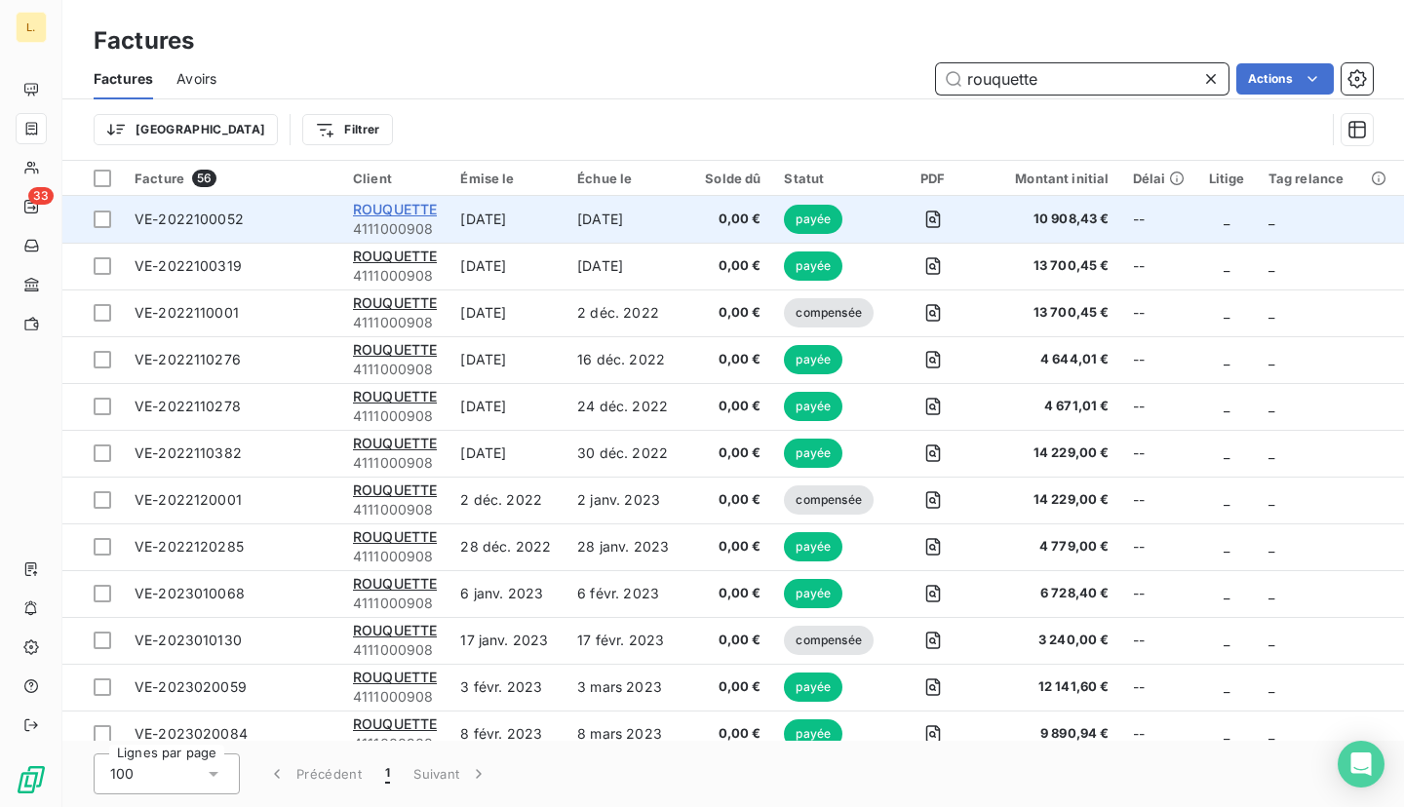
type input "rouquette"
click at [423, 215] on span "ROUQUETTE" at bounding box center [395, 209] width 84 height 17
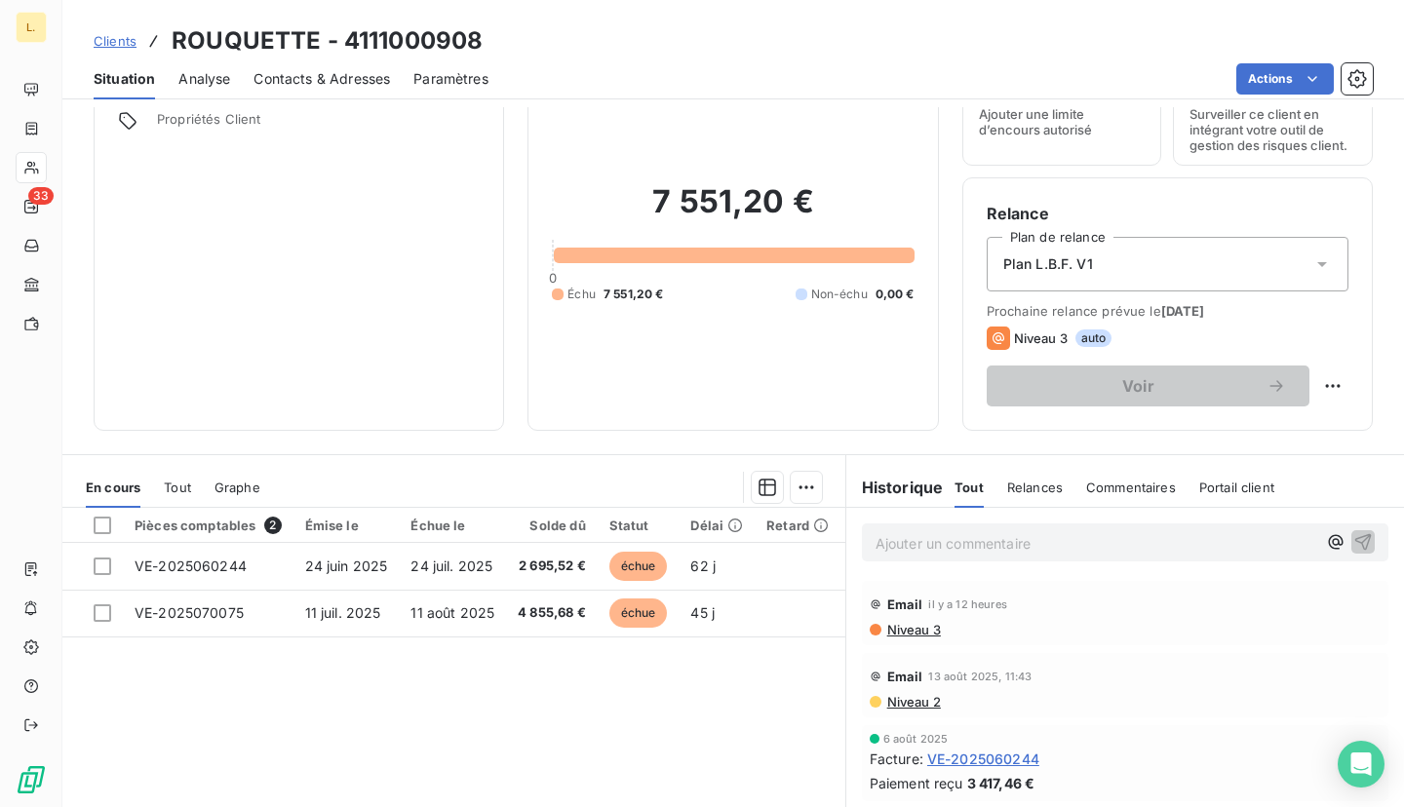
scroll to position [89, 0]
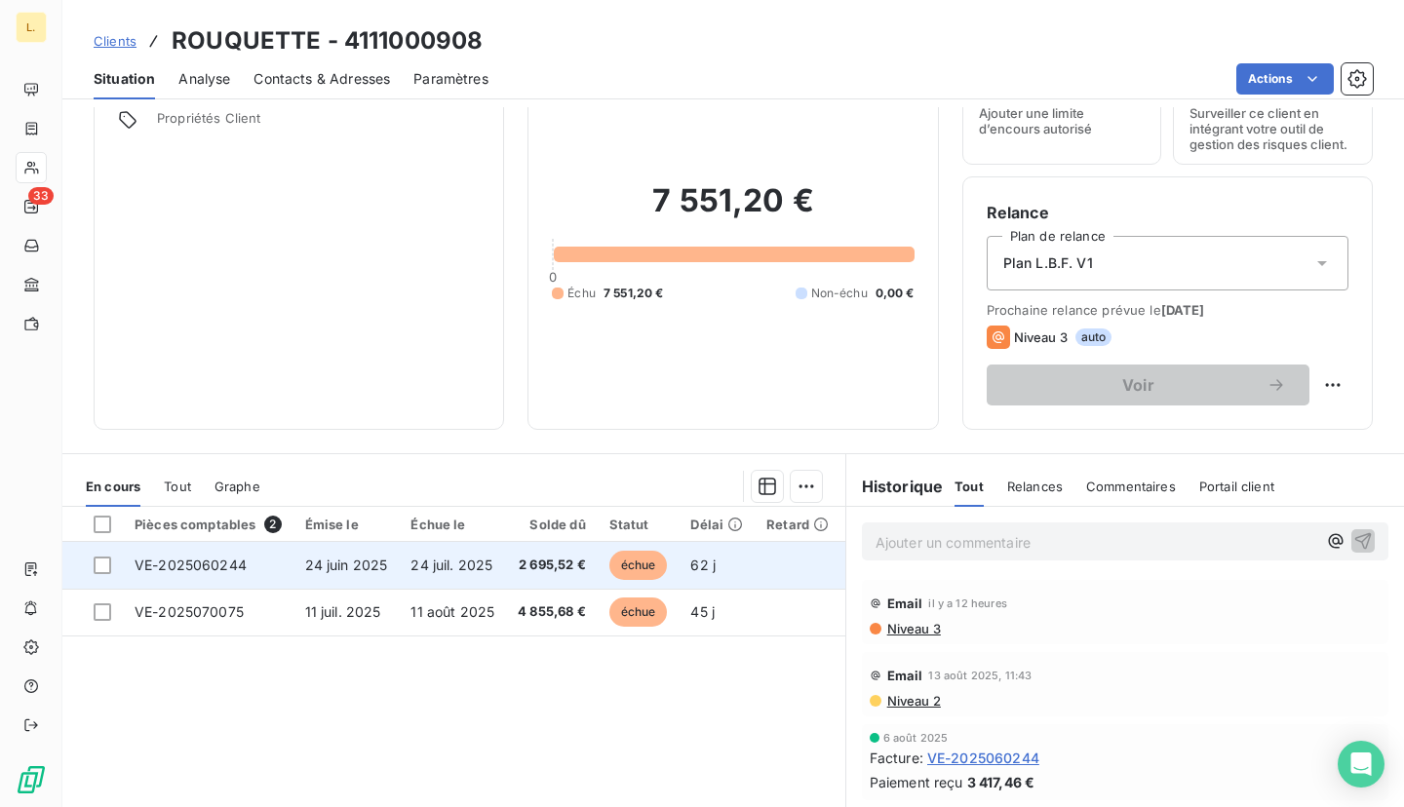
click at [460, 544] on td "24 juil. 2025" at bounding box center [452, 565] width 107 height 47
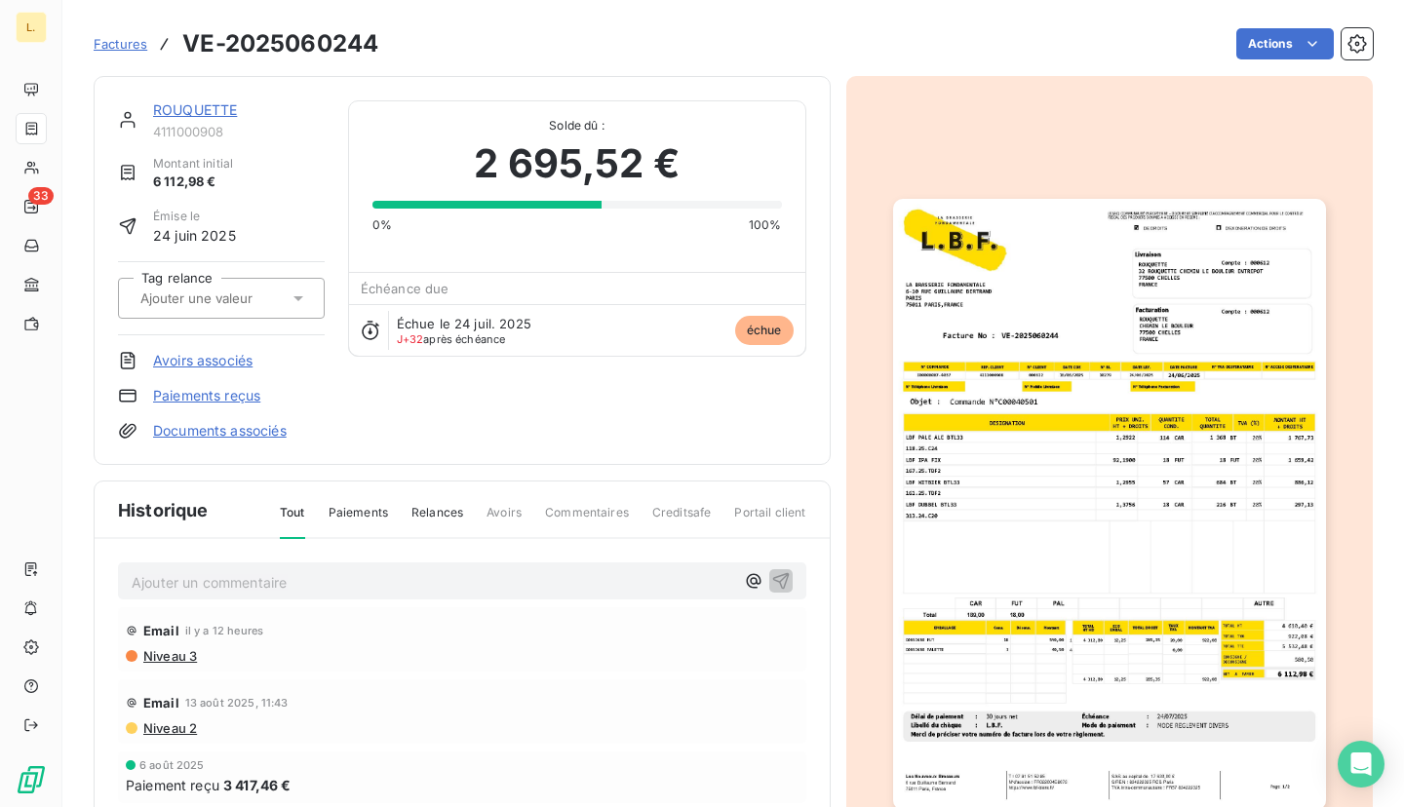
click at [209, 388] on link "Paiements reçus" at bounding box center [206, 396] width 107 height 20
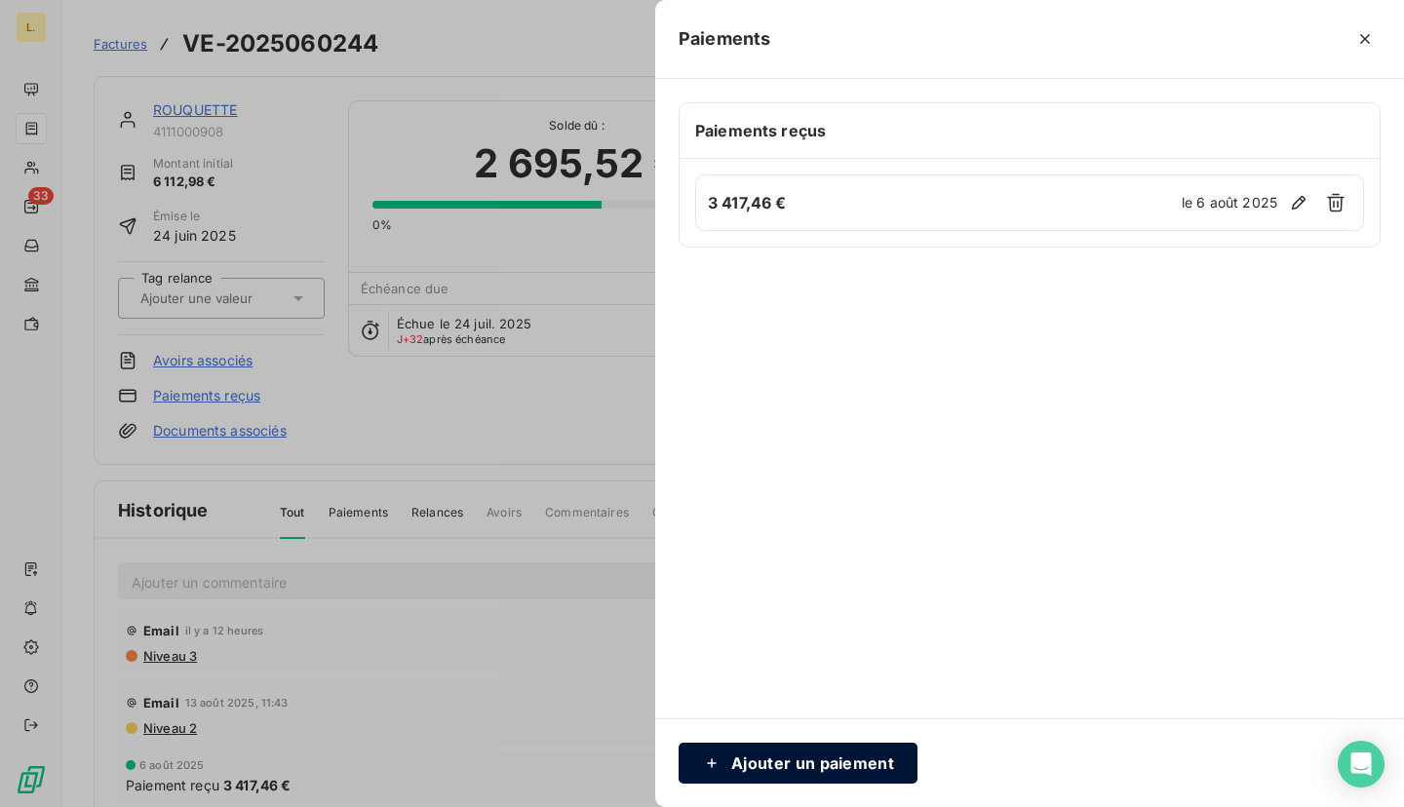
click at [868, 760] on button "Ajouter un paiement" at bounding box center [798, 763] width 239 height 41
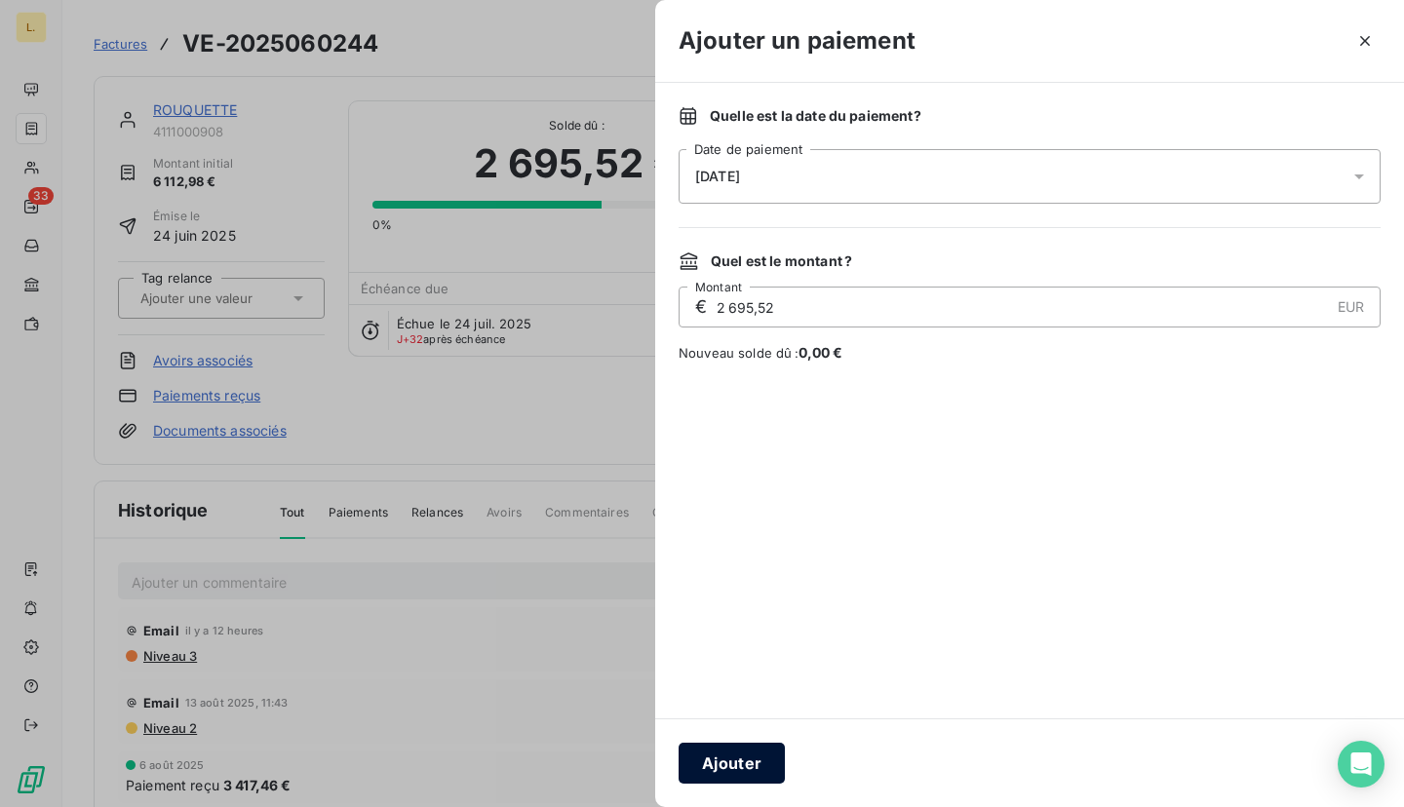
click at [754, 746] on button "Ajouter" at bounding box center [732, 763] width 106 height 41
